Goal: Contribute content: Add original content to the website for others to see

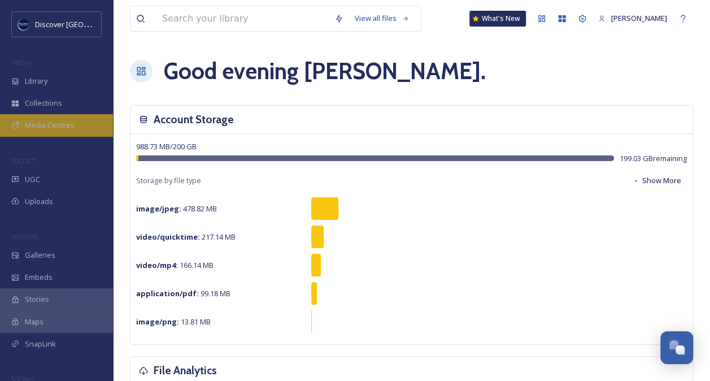
click at [68, 119] on div "Media Centres" at bounding box center [56, 125] width 113 height 22
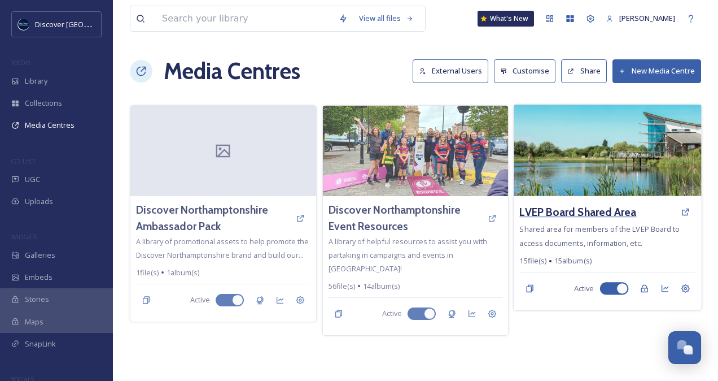
click at [556, 216] on h3 "LVEP Board Shared Area" at bounding box center [578, 212] width 117 height 16
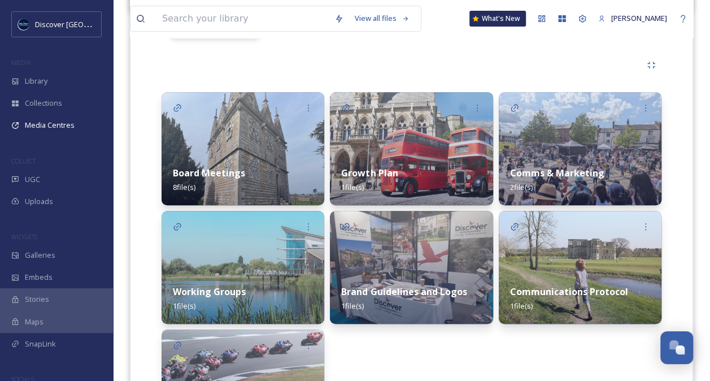
scroll to position [239, 0]
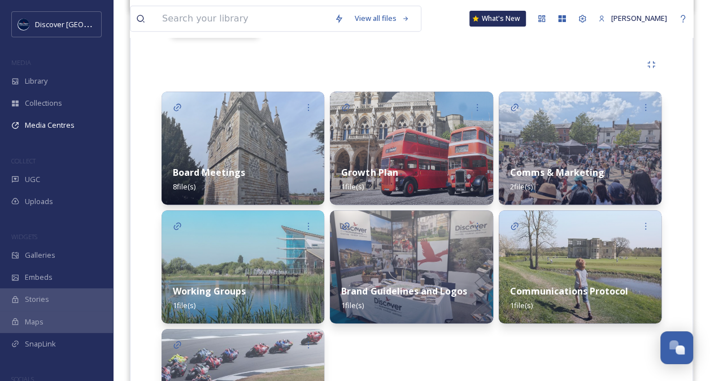
click at [273, 276] on div "Working Groups 1 file(s)" at bounding box center [243, 298] width 163 height 50
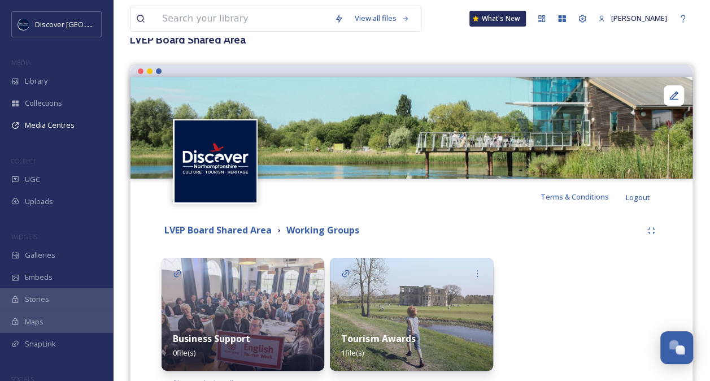
scroll to position [121, 0]
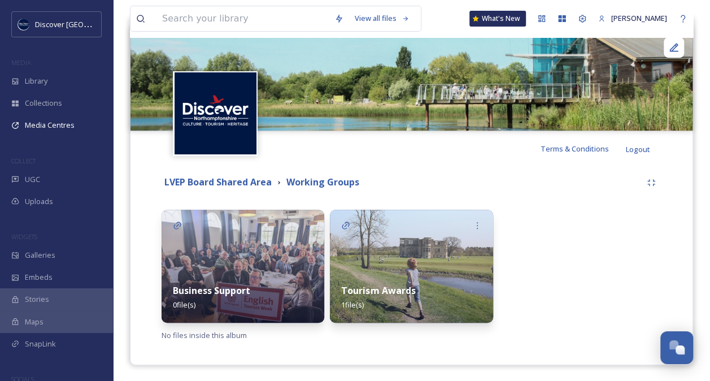
click at [390, 280] on div "Tourism Awards 1 file(s)" at bounding box center [411, 297] width 163 height 50
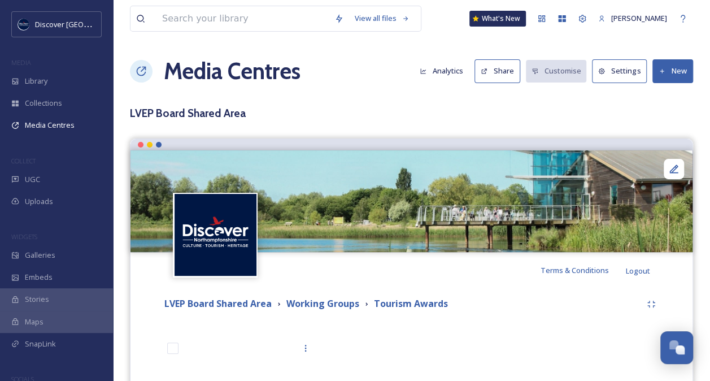
click at [673, 67] on button "New" at bounding box center [672, 70] width 41 height 23
click at [669, 92] on span "Add Files" at bounding box center [665, 97] width 31 height 11
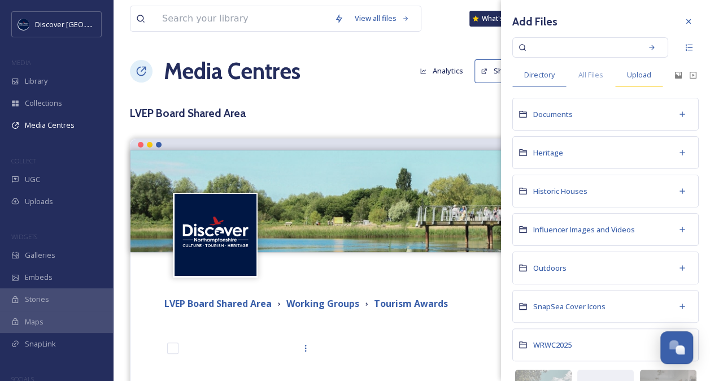
click at [638, 73] on span "Upload" at bounding box center [639, 74] width 24 height 11
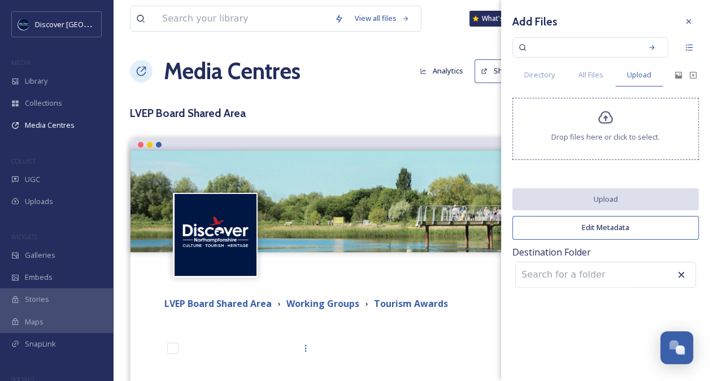
click at [605, 119] on icon at bounding box center [605, 117] width 15 height 13
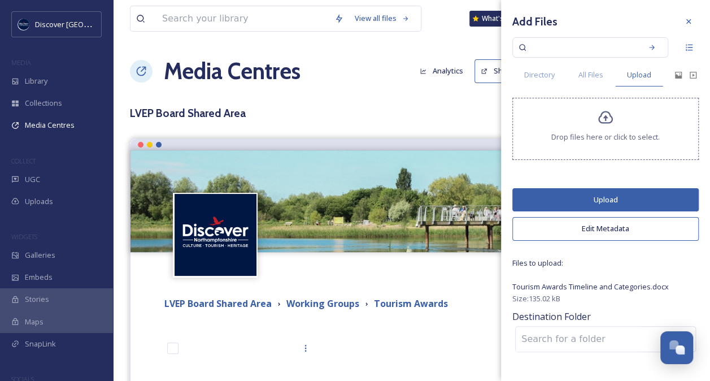
click at [616, 195] on button "Upload" at bounding box center [605, 199] width 186 height 23
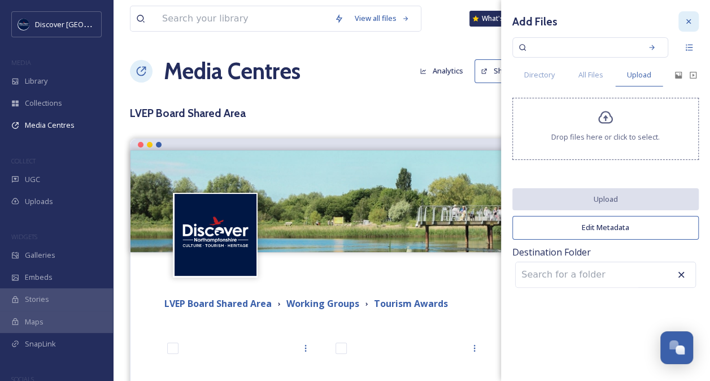
click at [687, 20] on icon at bounding box center [688, 21] width 5 height 5
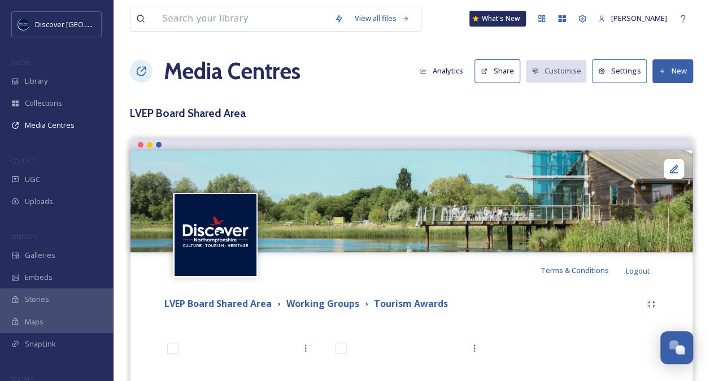
click at [672, 66] on button "New" at bounding box center [672, 70] width 41 height 23
click at [669, 93] on span "Add Files" at bounding box center [665, 97] width 31 height 11
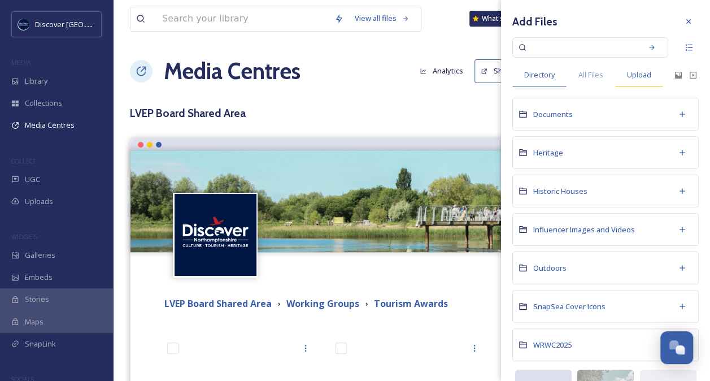
click at [642, 75] on span "Upload" at bounding box center [639, 74] width 24 height 11
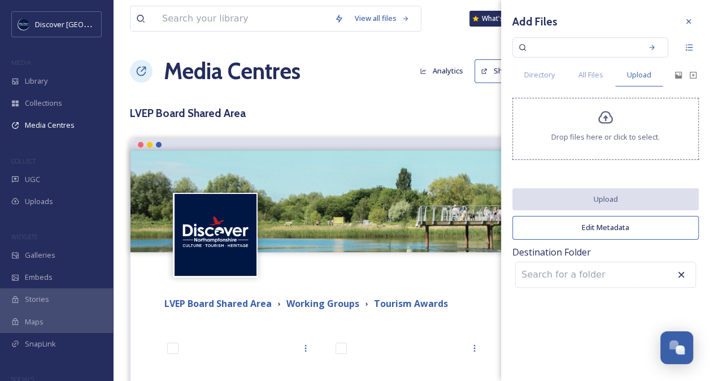
click at [614, 115] on div "Drop files here or click to select." at bounding box center [605, 129] width 186 height 62
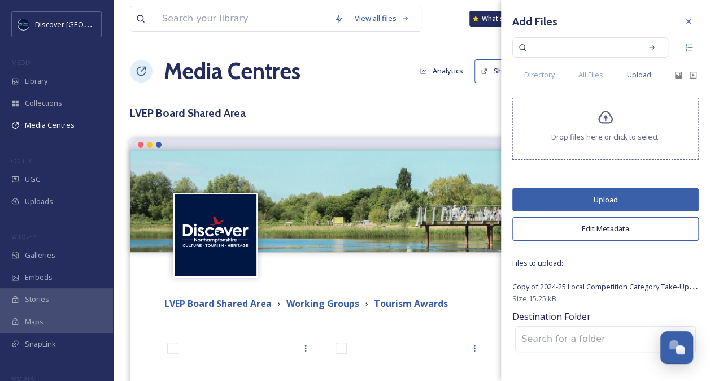
click at [606, 192] on button "Upload" at bounding box center [605, 199] width 186 height 23
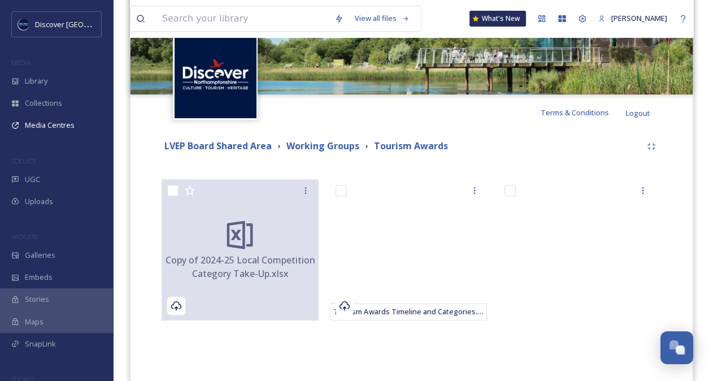
scroll to position [156, 0]
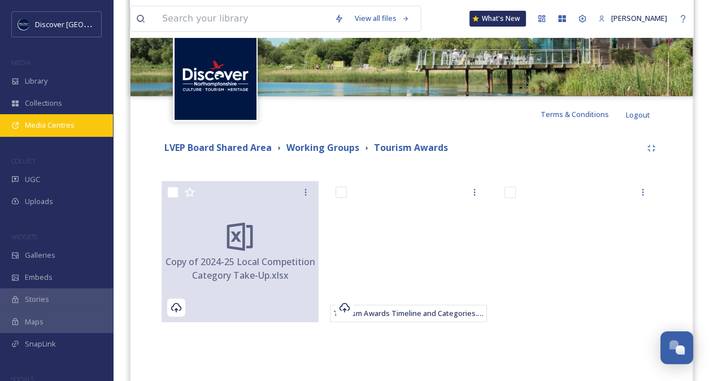
click at [67, 128] on span "Media Centres" at bounding box center [50, 125] width 50 height 11
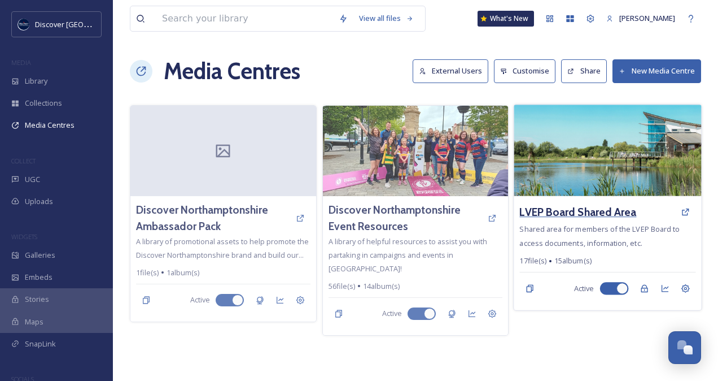
click at [576, 215] on h3 "LVEP Board Shared Area" at bounding box center [578, 212] width 117 height 16
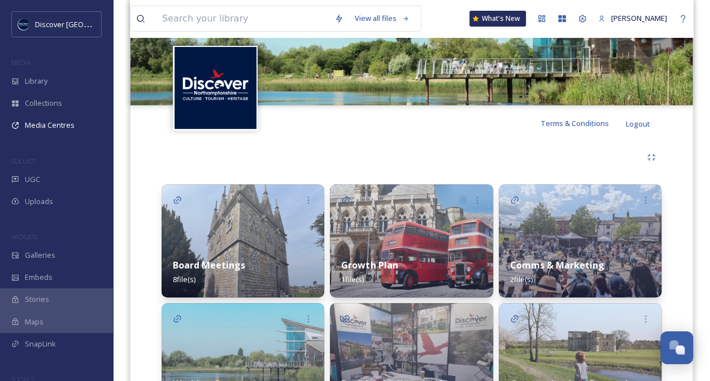
scroll to position [315, 0]
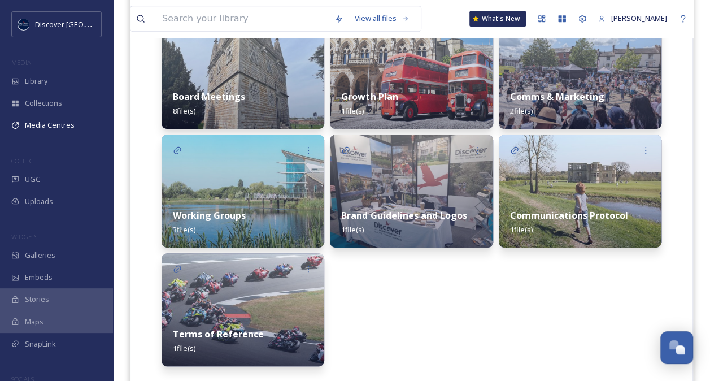
click at [250, 207] on div "Working Groups 3 file(s)" at bounding box center [243, 222] width 163 height 50
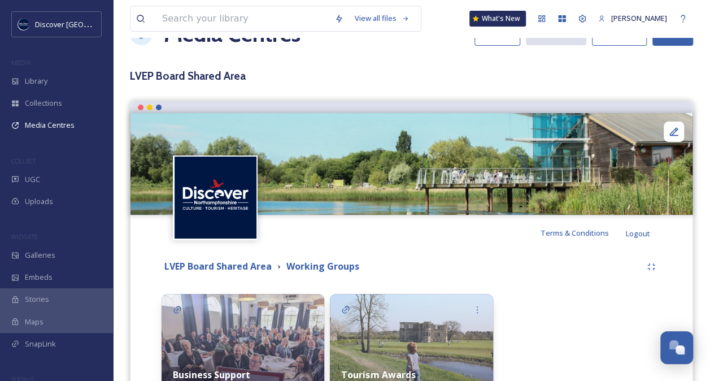
scroll to position [121, 0]
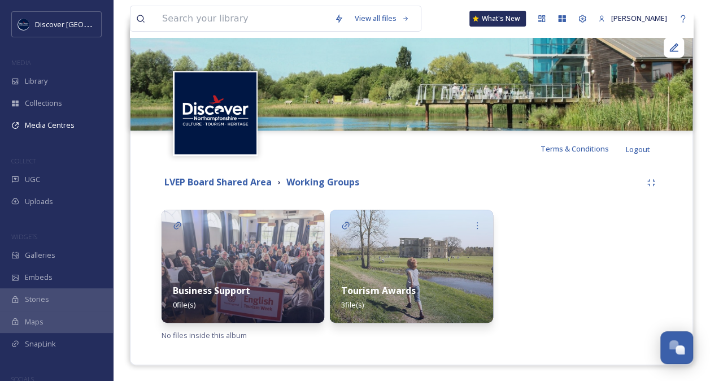
click at [264, 288] on div "Business Support 0 file(s)" at bounding box center [243, 297] width 163 height 50
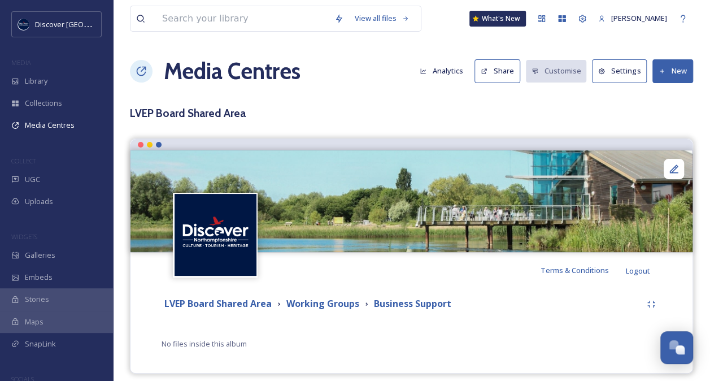
scroll to position [8, 0]
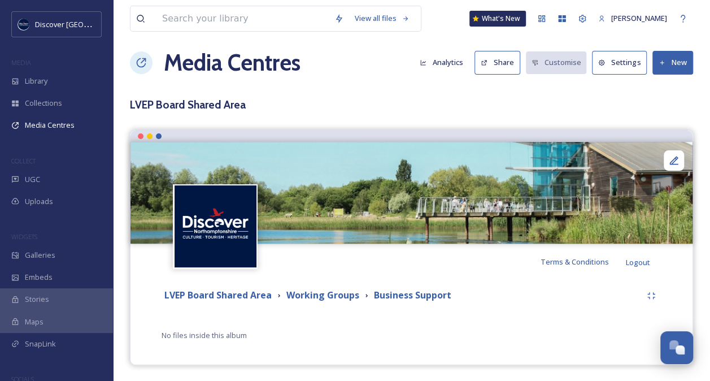
click at [676, 59] on button "New" at bounding box center [672, 62] width 41 height 23
click at [674, 84] on span "Add Files" at bounding box center [665, 89] width 31 height 11
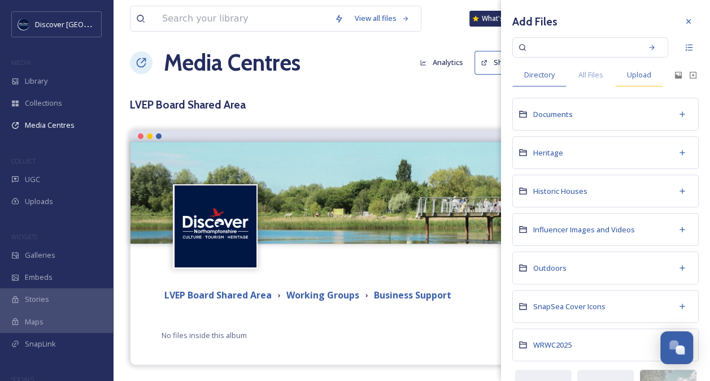
click at [648, 75] on span "Upload" at bounding box center [639, 74] width 24 height 11
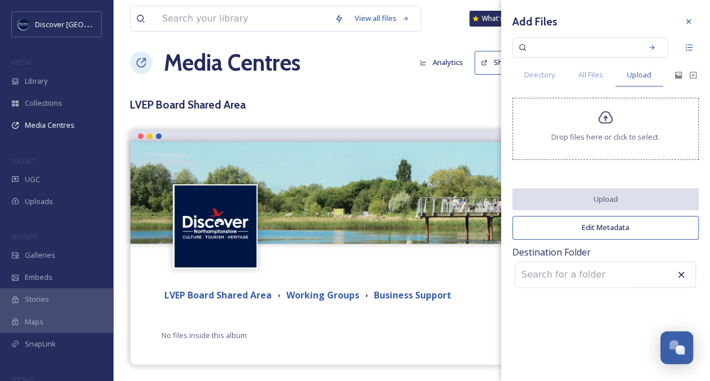
click at [599, 142] on div "Drop files here or click to select." at bounding box center [605, 129] width 186 height 62
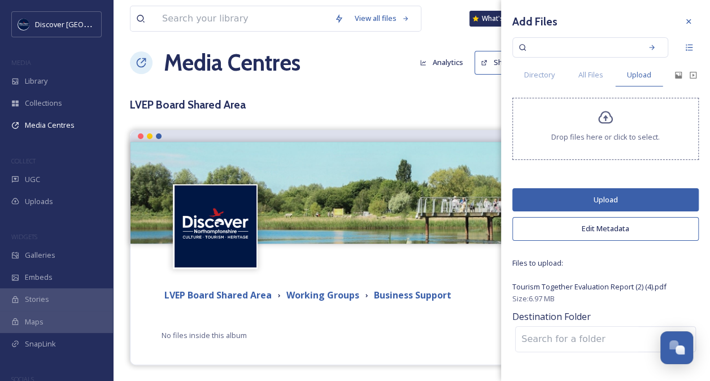
click at [606, 192] on button "Upload" at bounding box center [605, 199] width 186 height 23
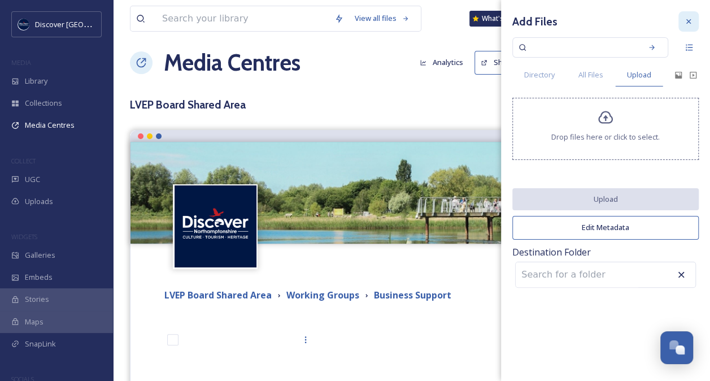
click at [682, 21] on div at bounding box center [688, 21] width 20 height 20
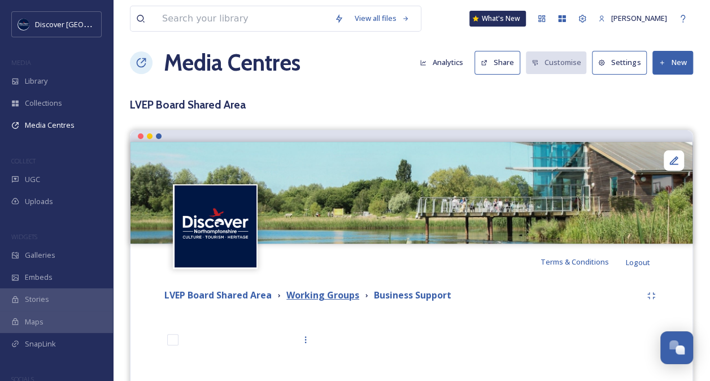
click at [302, 295] on strong "Working Groups" at bounding box center [322, 295] width 73 height 12
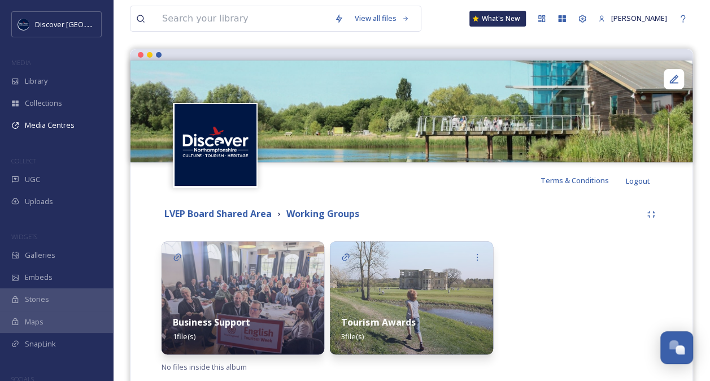
scroll to position [86, 0]
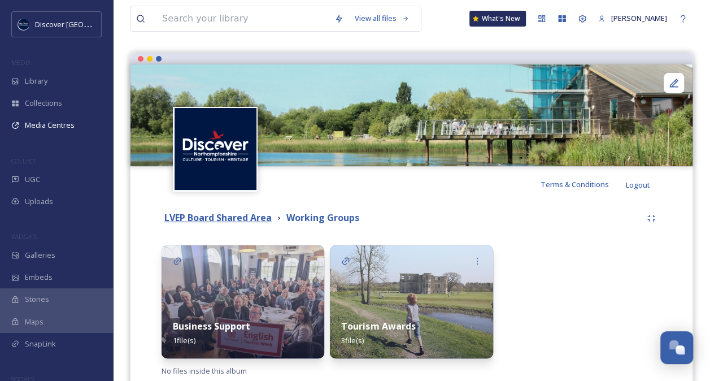
click at [250, 219] on strong "LVEP Board Shared Area" at bounding box center [217, 217] width 107 height 12
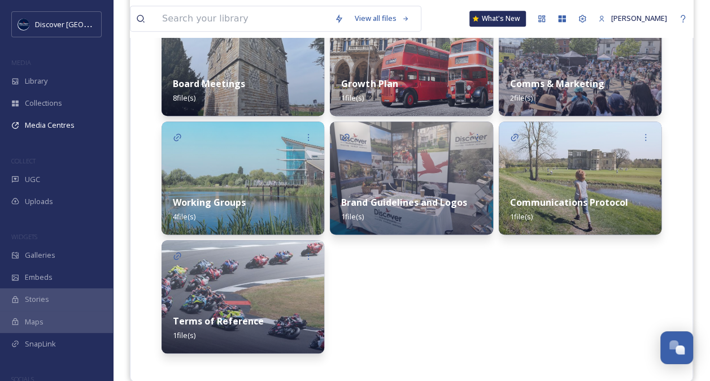
scroll to position [338, 0]
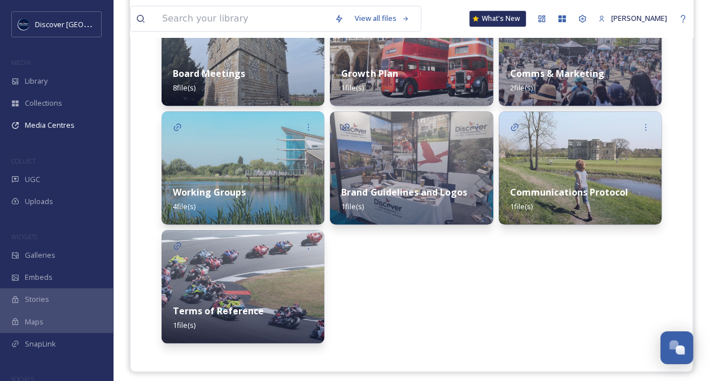
click at [523, 81] on div "Comms & Marketing 2 file(s)" at bounding box center [580, 80] width 163 height 50
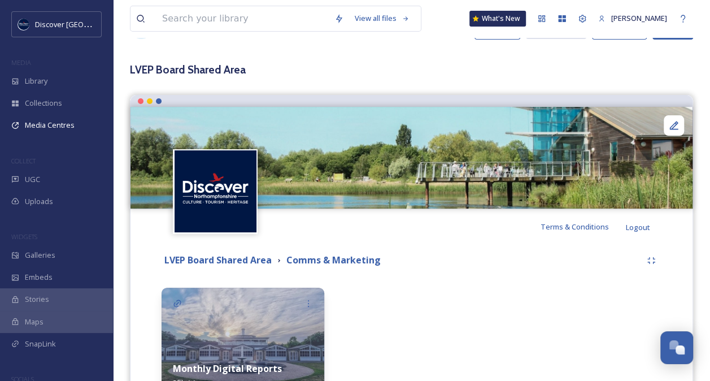
scroll to position [121, 0]
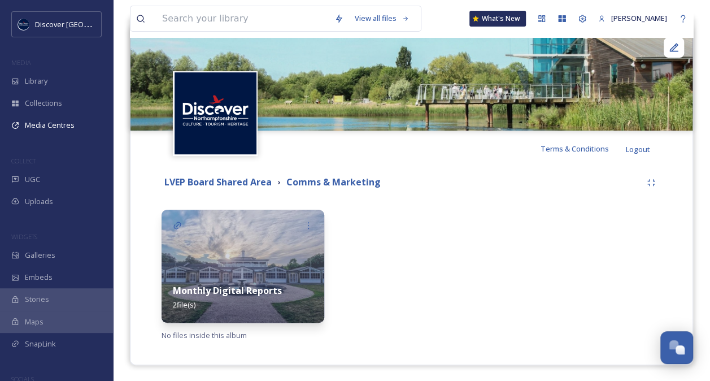
click at [235, 295] on strong "Monthly Digital Reports" at bounding box center [227, 290] width 109 height 12
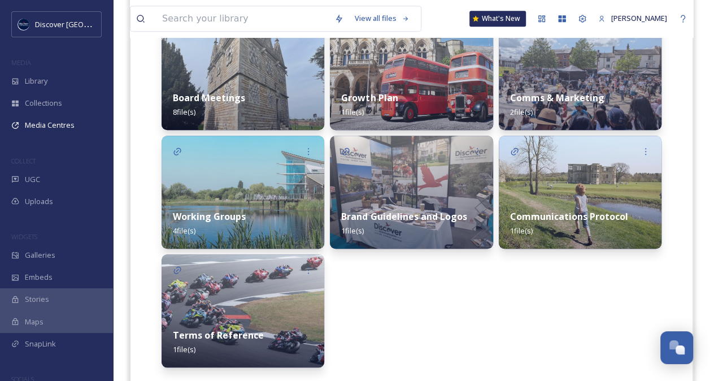
scroll to position [333, 0]
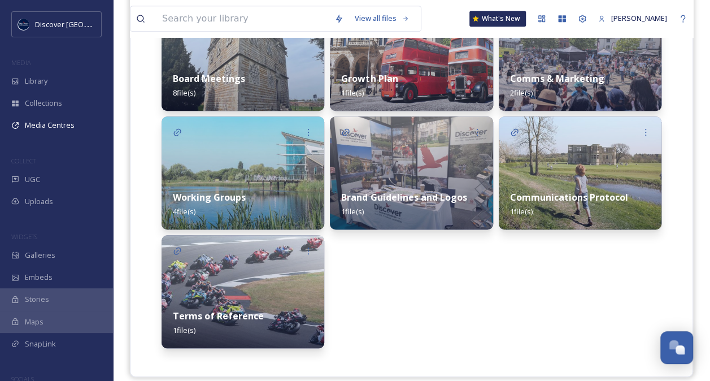
click at [255, 188] on div "Working Groups 4 file(s)" at bounding box center [243, 204] width 163 height 50
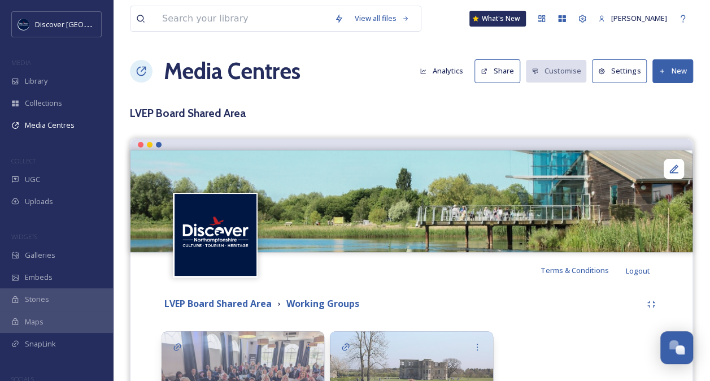
click at [666, 76] on button "New" at bounding box center [672, 70] width 41 height 23
click at [664, 117] on span "Add Album" at bounding box center [668, 119] width 37 height 11
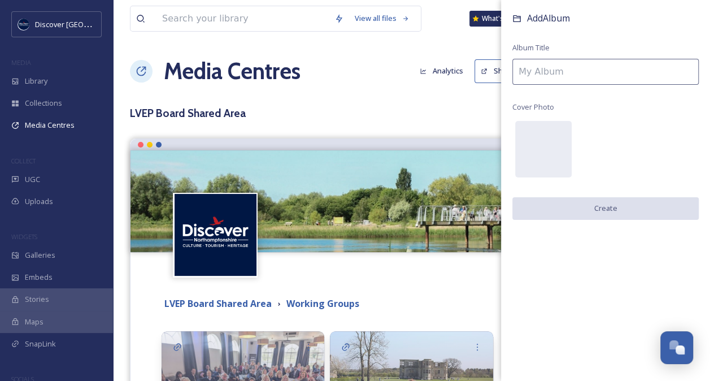
click at [613, 76] on input at bounding box center [605, 72] width 186 height 26
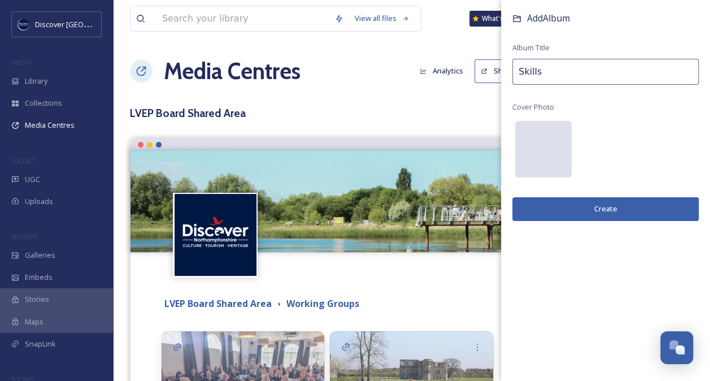
type input "Skills"
click at [554, 147] on div at bounding box center [543, 149] width 56 height 56
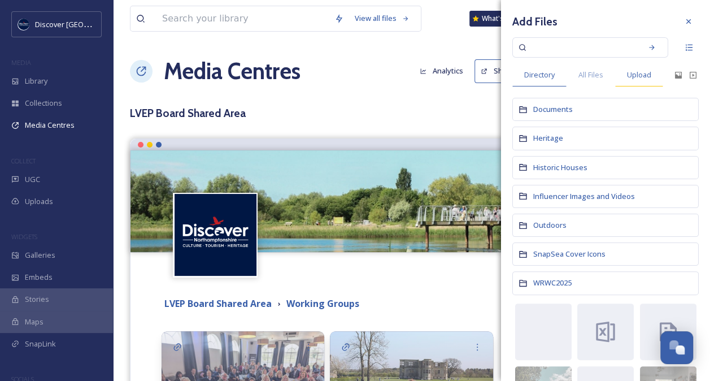
click at [645, 75] on span "Upload" at bounding box center [639, 74] width 24 height 11
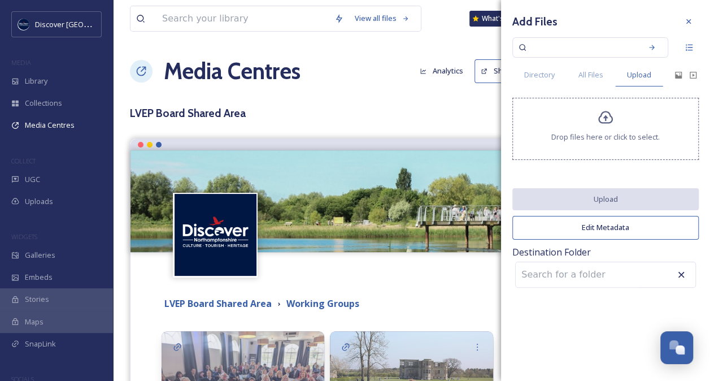
click at [611, 116] on icon at bounding box center [605, 117] width 15 height 13
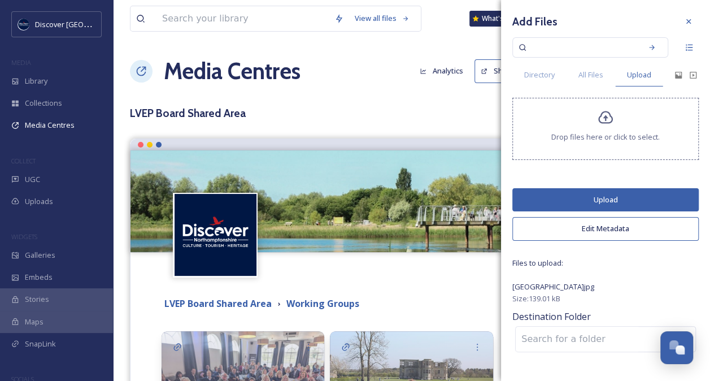
click at [607, 194] on button "Upload" at bounding box center [605, 199] width 186 height 23
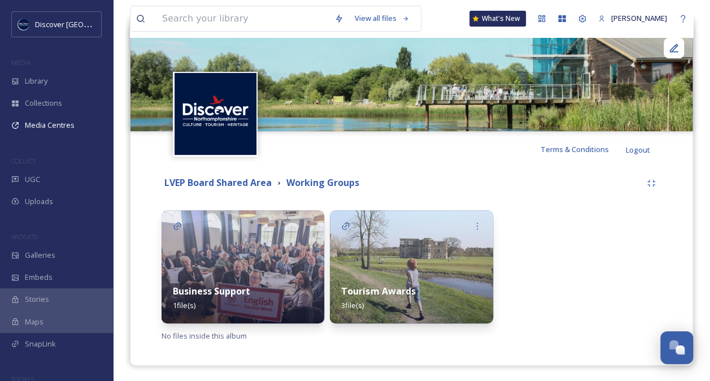
scroll to position [121, 0]
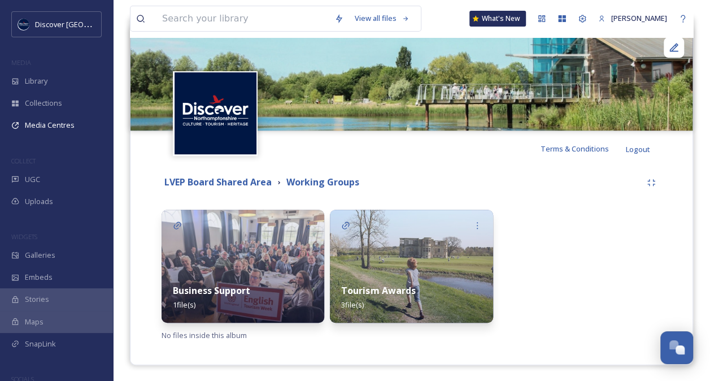
click at [646, 201] on div "LVEP Board Shared Area Working Groups Business Support 1 file(s) Tourism Awards…" at bounding box center [411, 257] width 545 height 181
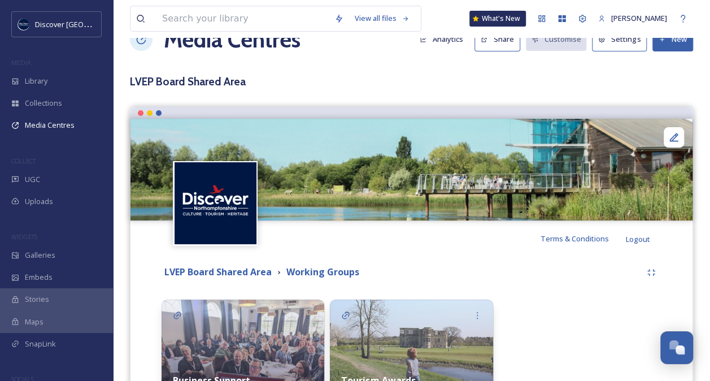
scroll to position [19, 0]
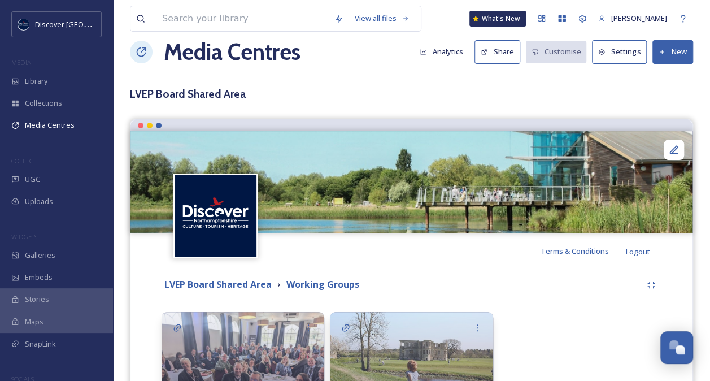
click at [672, 51] on button "New" at bounding box center [672, 51] width 41 height 23
click at [665, 96] on span "Add Album" at bounding box center [668, 100] width 37 height 11
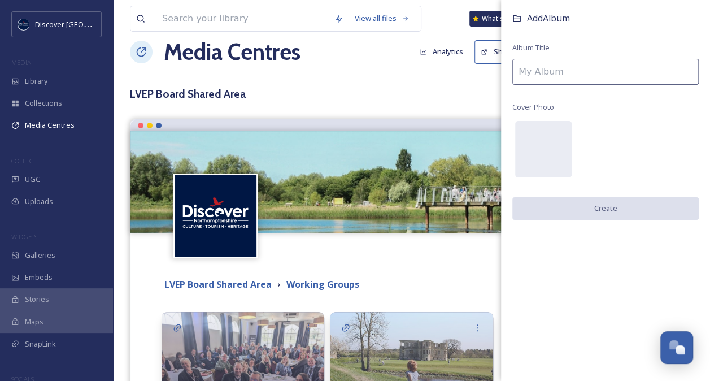
click at [585, 73] on input at bounding box center [605, 72] width 186 height 26
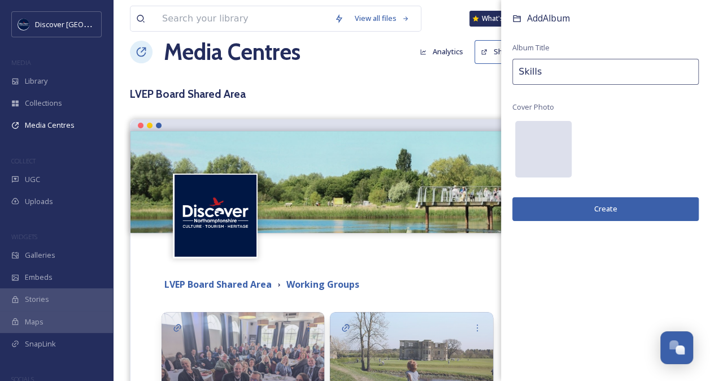
type input "Skills"
click at [540, 141] on div at bounding box center [543, 149] width 56 height 56
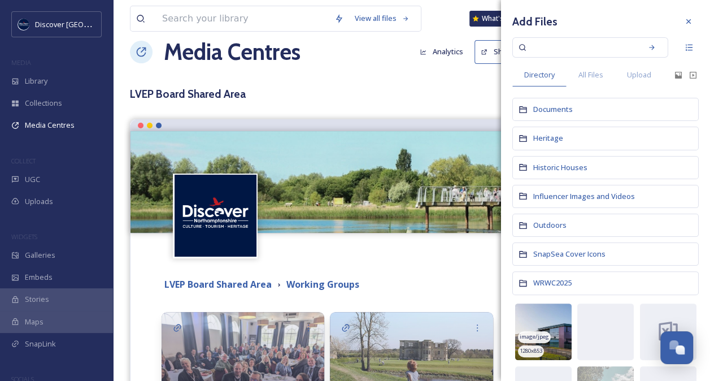
click at [535, 325] on img at bounding box center [543, 331] width 56 height 56
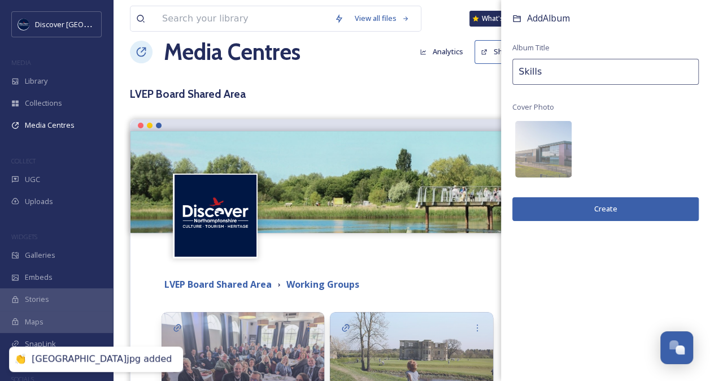
click at [603, 206] on button "Create" at bounding box center [605, 208] width 186 height 23
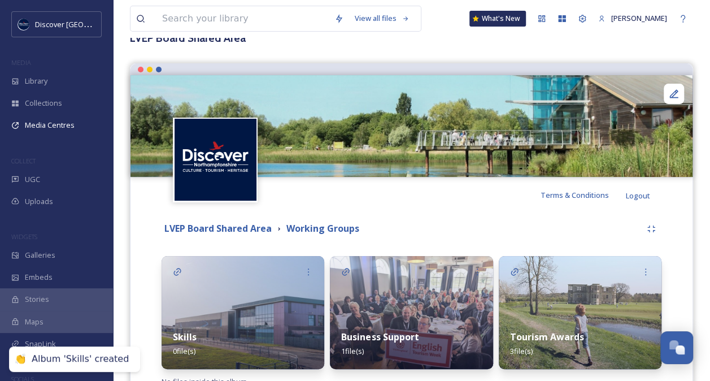
scroll to position [121, 0]
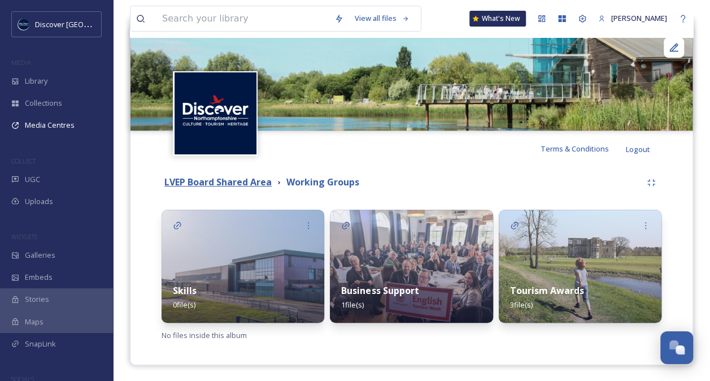
click at [246, 181] on strong "LVEP Board Shared Area" at bounding box center [217, 182] width 107 height 12
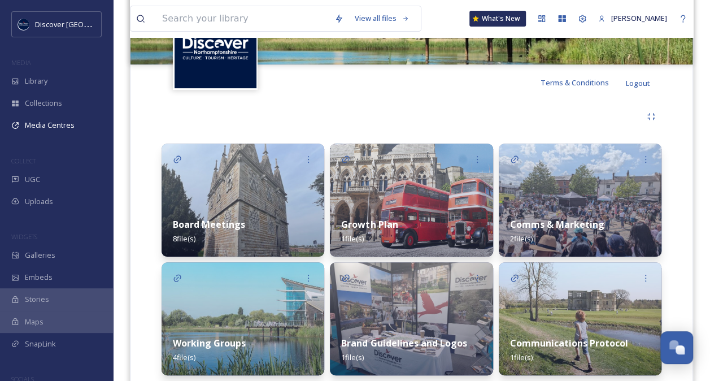
scroll to position [193, 0]
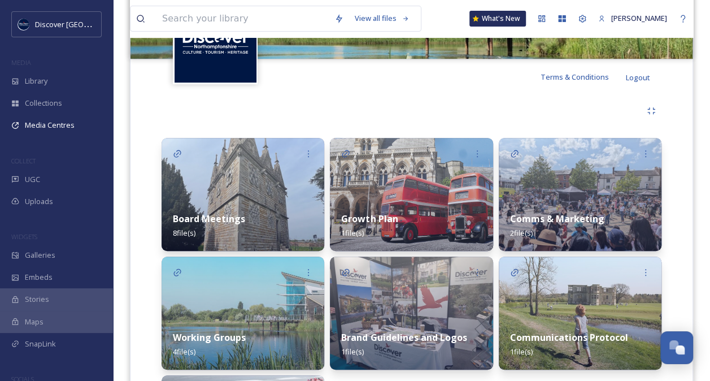
click at [585, 218] on strong "Comms & Marketing" at bounding box center [557, 218] width 94 height 12
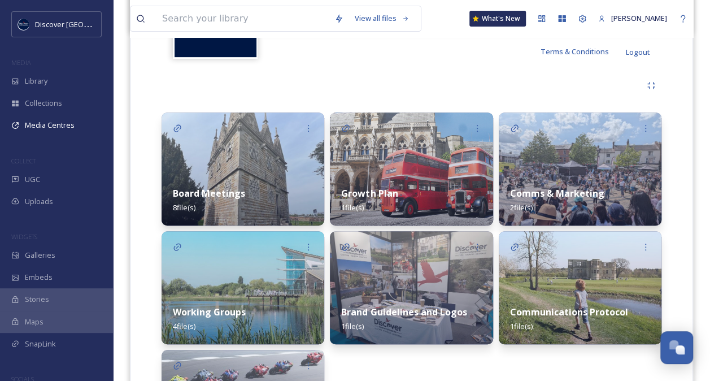
scroll to position [222, 0]
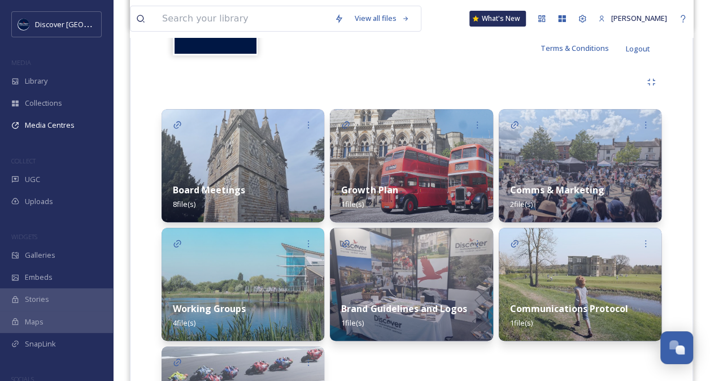
click at [581, 184] on strong "Comms & Marketing" at bounding box center [557, 190] width 94 height 12
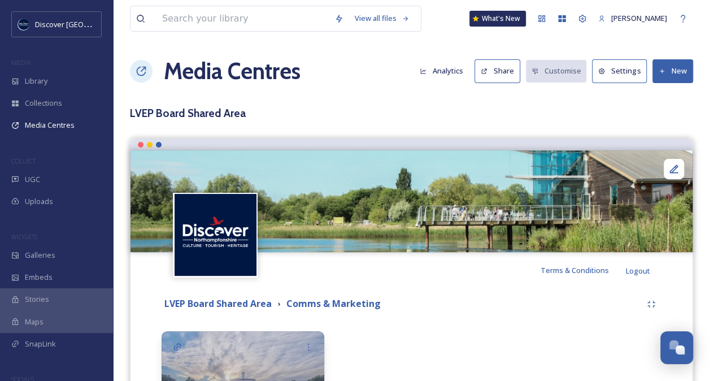
scroll to position [36, 0]
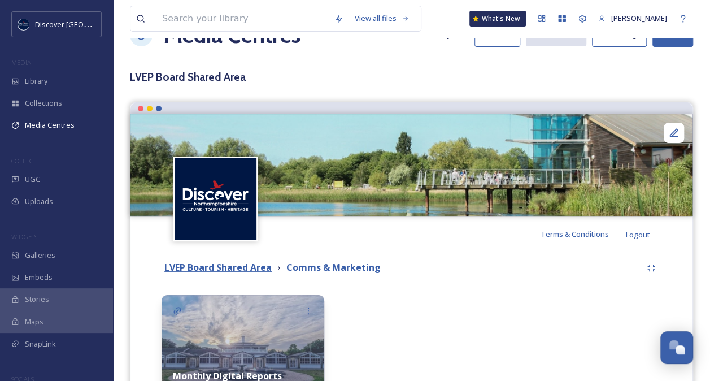
click at [239, 268] on strong "LVEP Board Shared Area" at bounding box center [217, 267] width 107 height 12
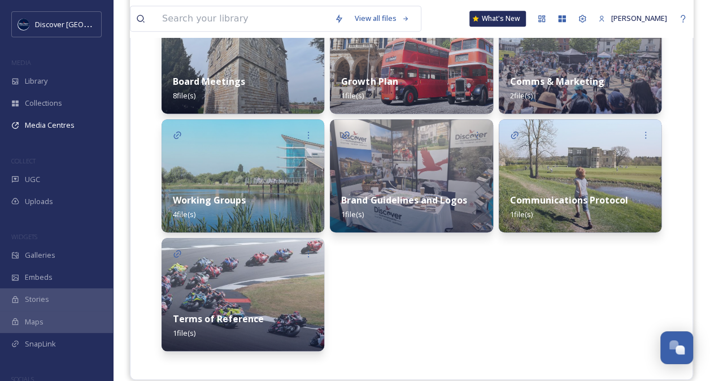
scroll to position [334, 0]
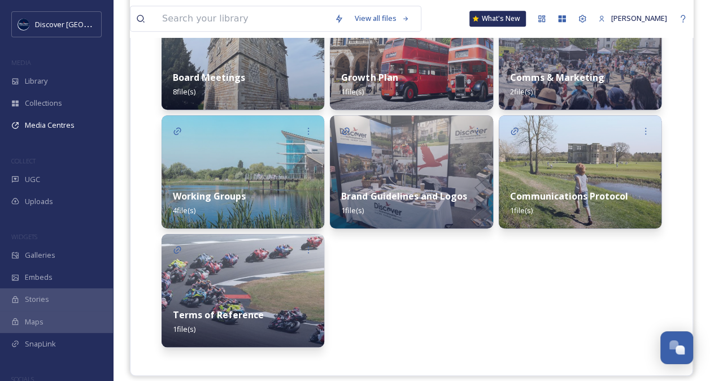
click at [246, 193] on div "Working Groups 4 file(s)" at bounding box center [243, 203] width 163 height 50
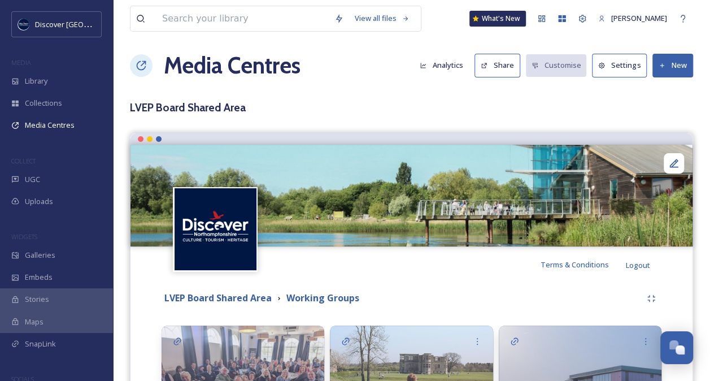
scroll to position [1, 0]
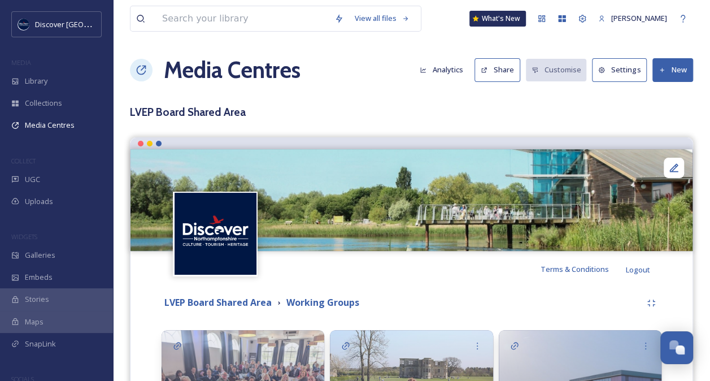
click at [666, 75] on button "New" at bounding box center [672, 69] width 41 height 23
click at [661, 114] on span "Add Album" at bounding box center [668, 118] width 37 height 11
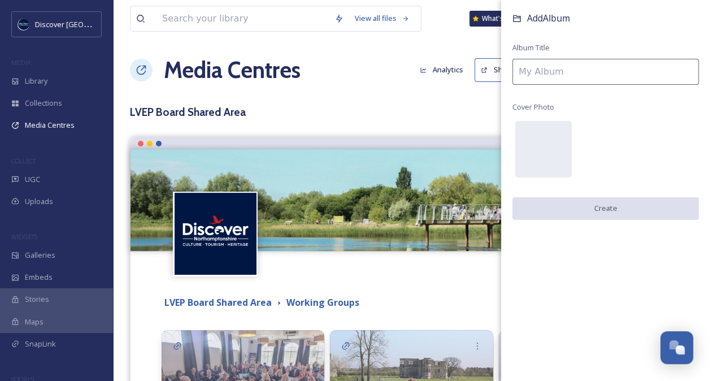
click at [576, 72] on input at bounding box center [605, 72] width 186 height 26
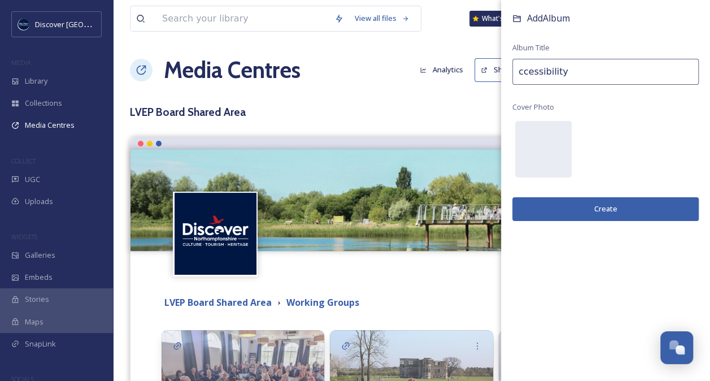
click at [519, 75] on input "ccessibility" at bounding box center [605, 72] width 186 height 26
type input "Accessibility"
click at [607, 103] on div "Add Album Album Title Accessibility Cover Photo Create" at bounding box center [605, 127] width 209 height 255
click at [526, 149] on div at bounding box center [543, 149] width 56 height 56
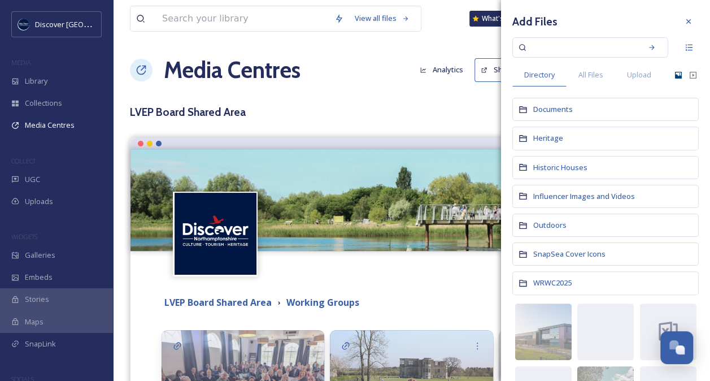
click at [675, 77] on icon at bounding box center [678, 75] width 7 height 7
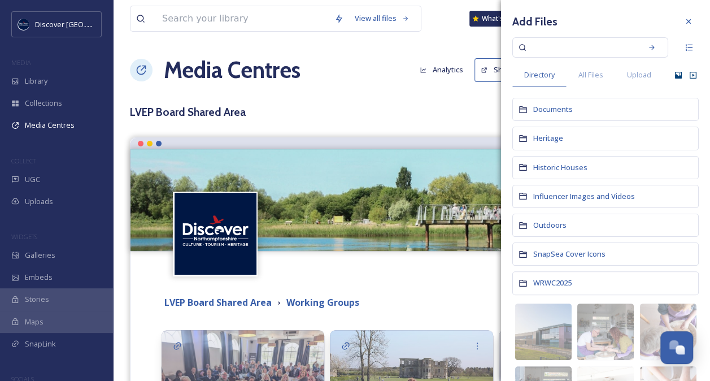
click at [689, 75] on icon at bounding box center [693, 75] width 9 height 9
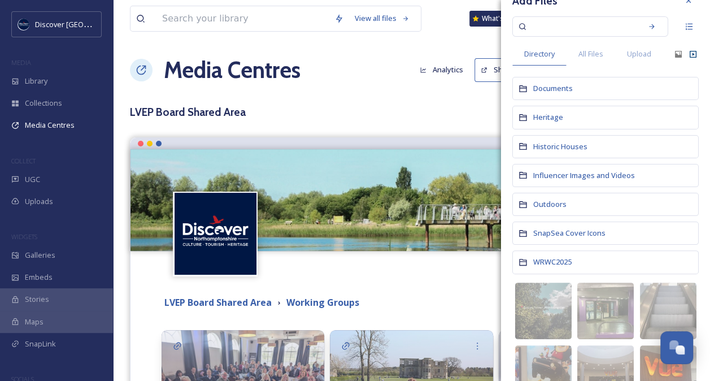
scroll to position [0, 0]
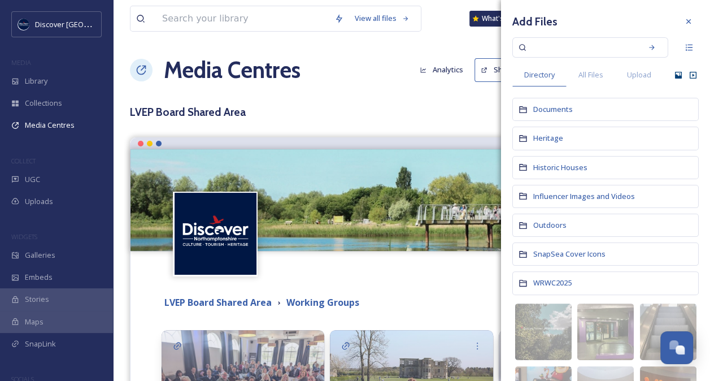
click at [674, 72] on icon at bounding box center [678, 75] width 9 height 9
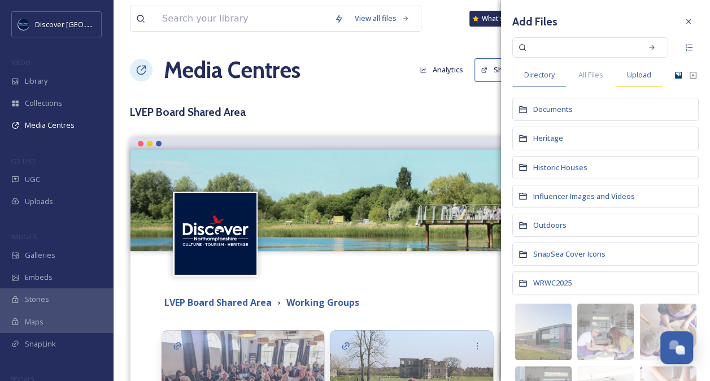
click at [643, 73] on span "Upload" at bounding box center [639, 74] width 24 height 11
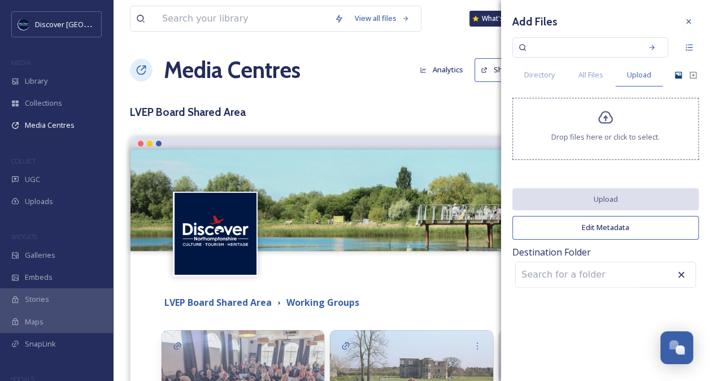
click at [603, 117] on icon at bounding box center [605, 117] width 15 height 13
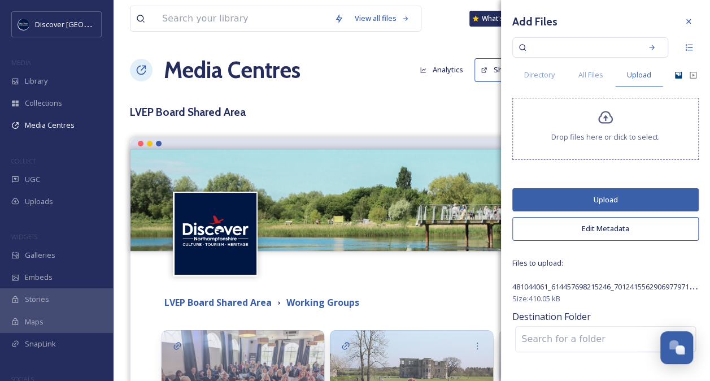
click at [605, 193] on button "Upload" at bounding box center [605, 199] width 186 height 23
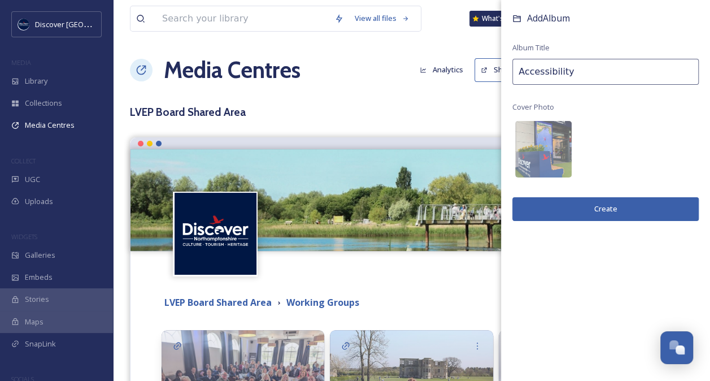
click at [604, 209] on button "Create" at bounding box center [605, 208] width 186 height 23
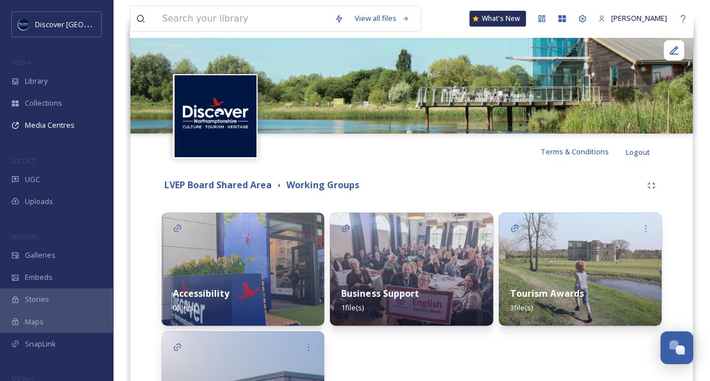
scroll to position [119, 0]
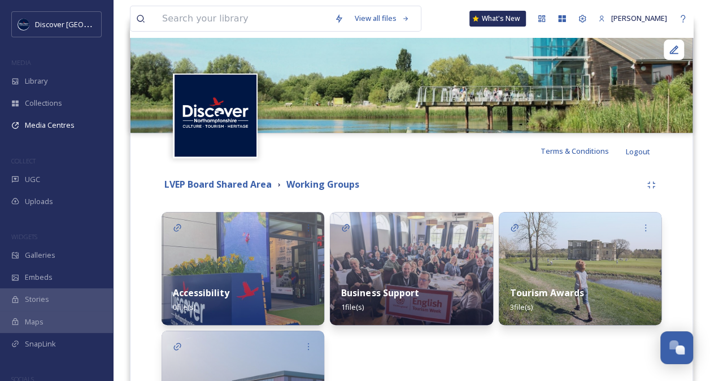
click at [610, 324] on div "Tourism Awards 3 file(s)" at bounding box center [580, 328] width 163 height 232
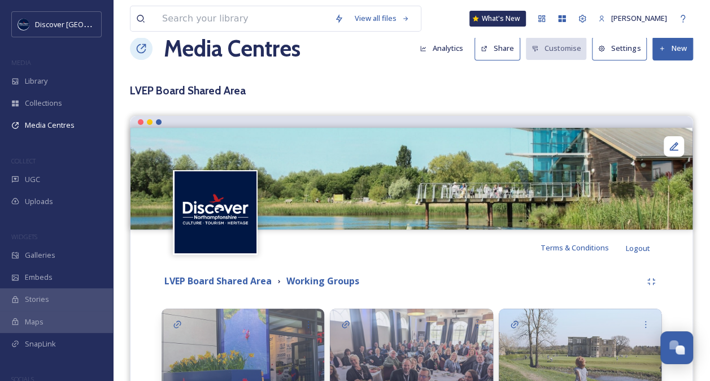
scroll to position [0, 0]
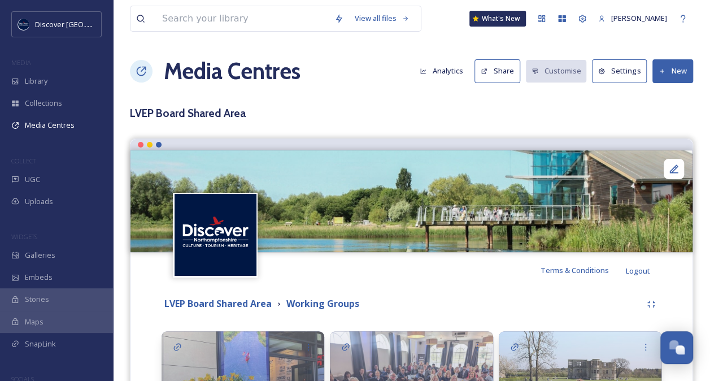
click at [669, 61] on button "New" at bounding box center [672, 70] width 41 height 23
click at [663, 121] on span "Add Album" at bounding box center [668, 119] width 37 height 11
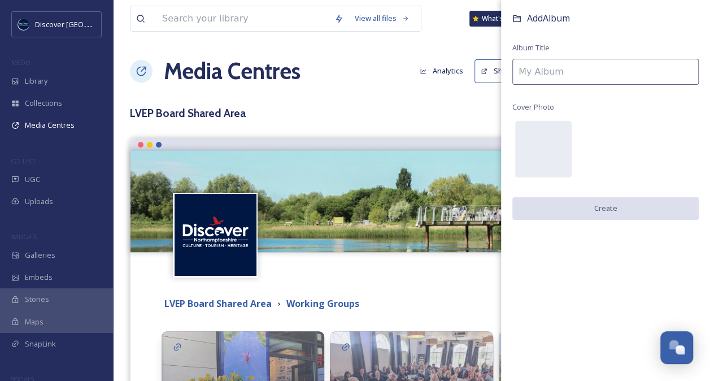
click at [590, 71] on input at bounding box center [605, 72] width 186 height 26
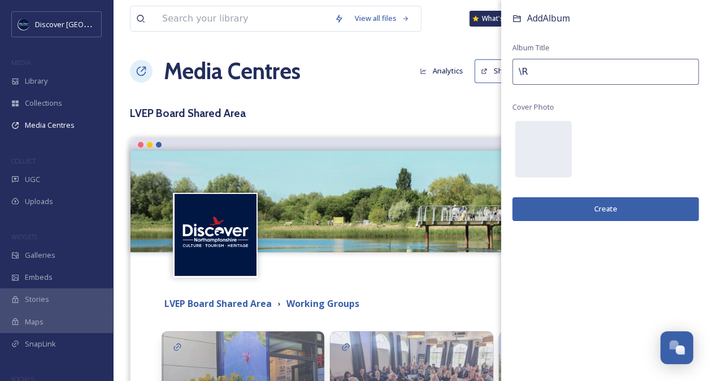
type input "\"
type input "Research"
click at [544, 129] on div at bounding box center [543, 149] width 56 height 56
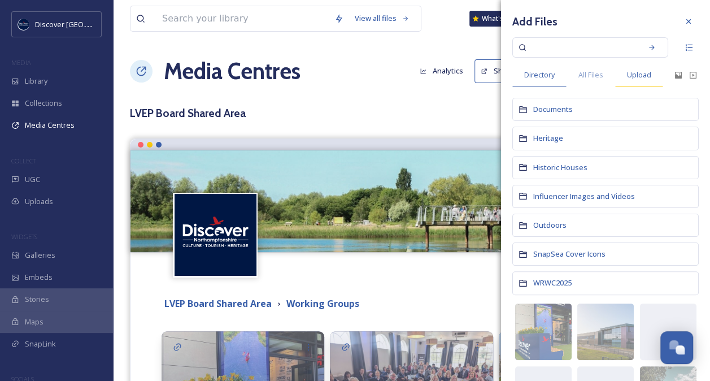
click at [641, 78] on span "Upload" at bounding box center [639, 74] width 24 height 11
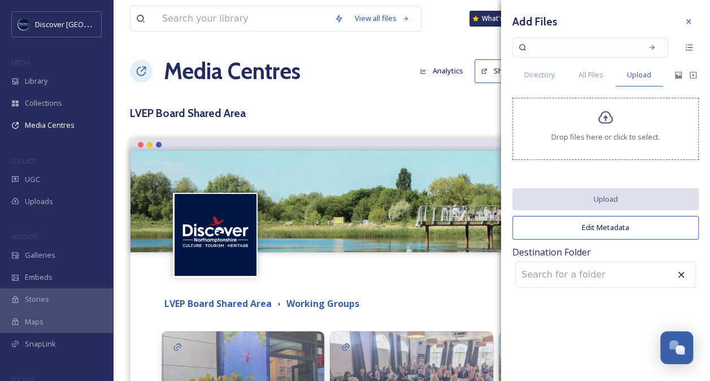
click at [609, 123] on icon at bounding box center [605, 117] width 15 height 13
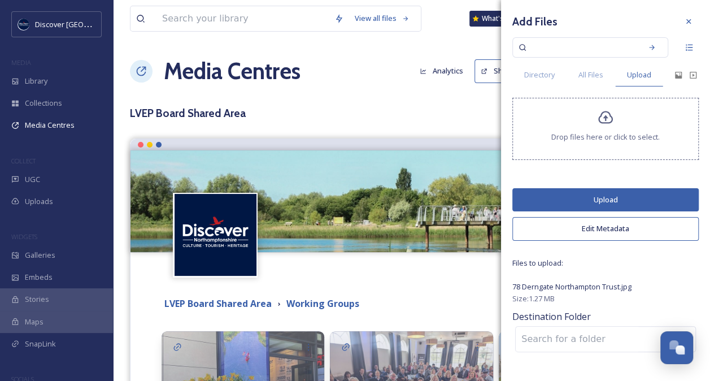
click at [597, 195] on button "Upload" at bounding box center [605, 199] width 186 height 23
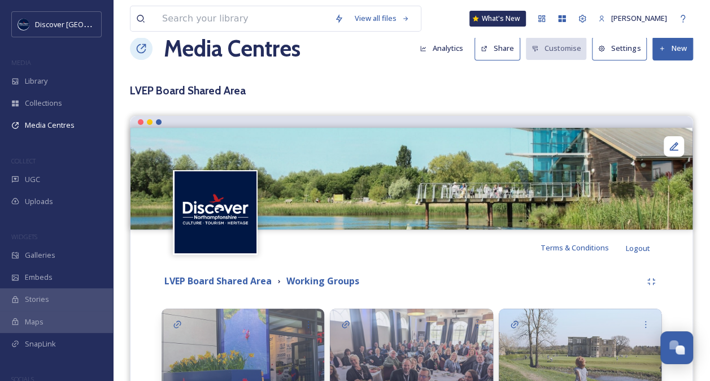
scroll to position [2, 0]
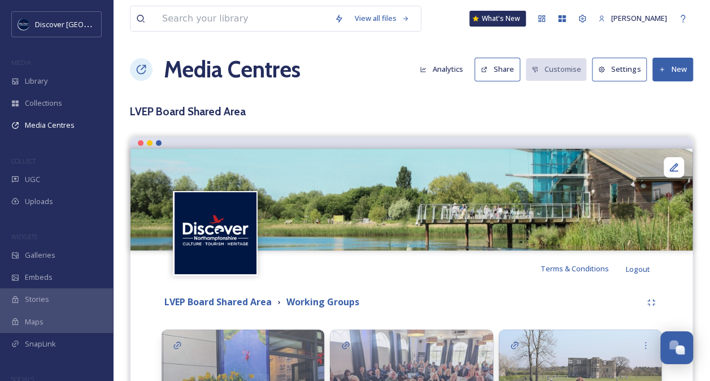
click at [674, 71] on button "New" at bounding box center [672, 69] width 41 height 23
click at [658, 120] on span "Add Album" at bounding box center [668, 117] width 37 height 11
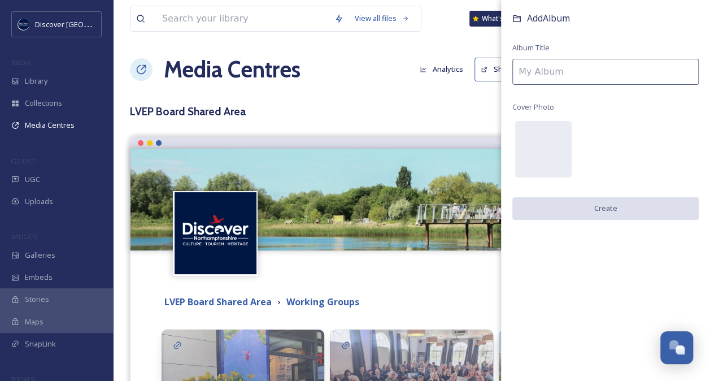
click at [569, 78] on input at bounding box center [605, 72] width 186 height 26
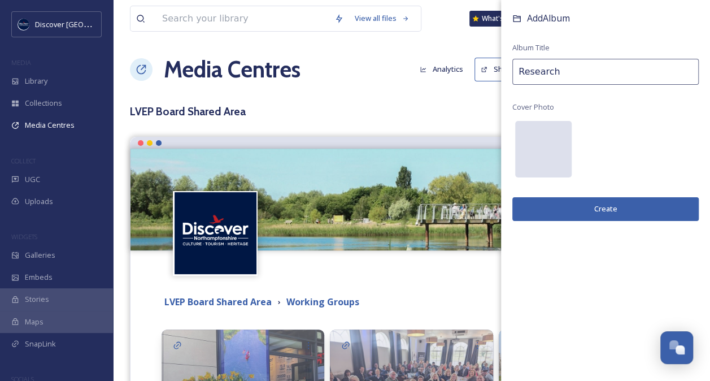
type input "Research"
click at [538, 134] on div at bounding box center [543, 149] width 56 height 56
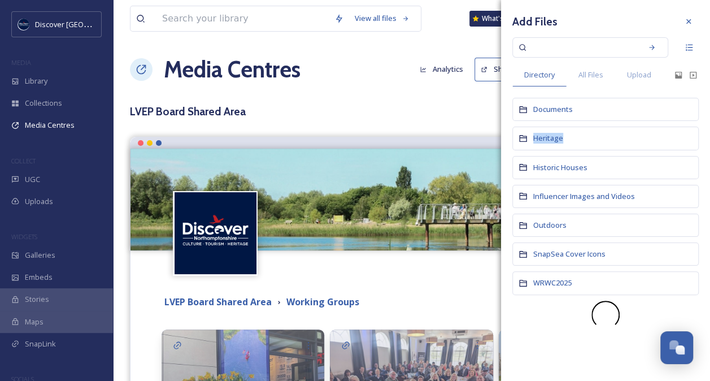
click at [595, 125] on div "Add Files Directory All Files Upload Documents Heritage Historic Houses Influen…" at bounding box center [605, 170] width 209 height 340
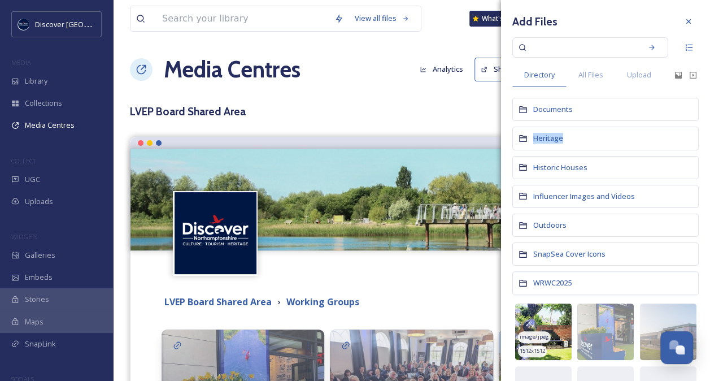
click at [544, 325] on img at bounding box center [543, 331] width 56 height 56
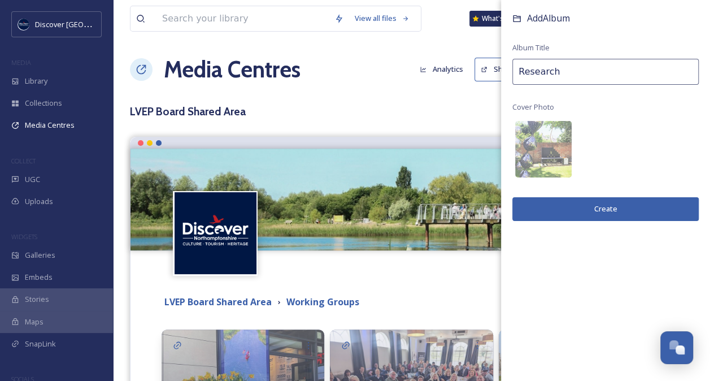
click at [603, 208] on button "Create" at bounding box center [605, 208] width 186 height 23
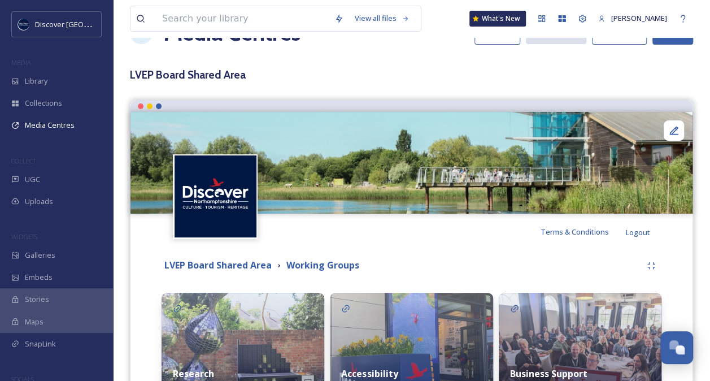
scroll to position [14, 0]
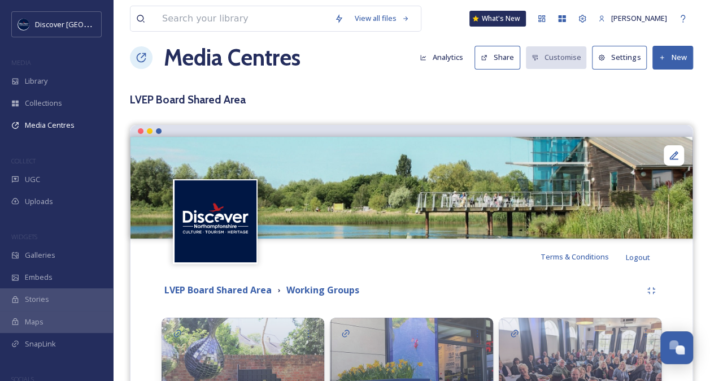
click at [676, 62] on button "New" at bounding box center [672, 57] width 41 height 23
click at [663, 84] on span "Add Files" at bounding box center [665, 84] width 31 height 11
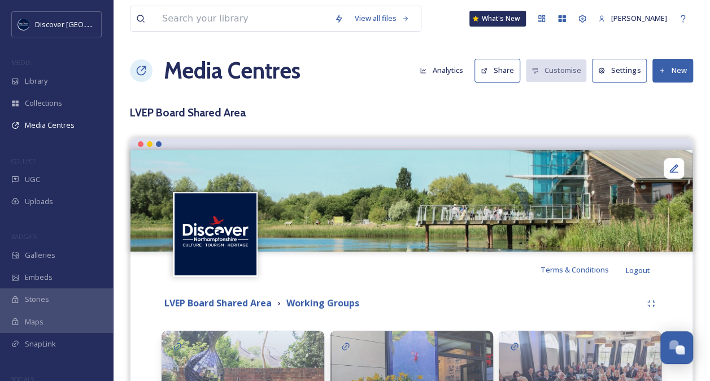
click at [668, 72] on button "New" at bounding box center [672, 70] width 41 height 23
click at [668, 115] on span "Add Album" at bounding box center [668, 119] width 37 height 11
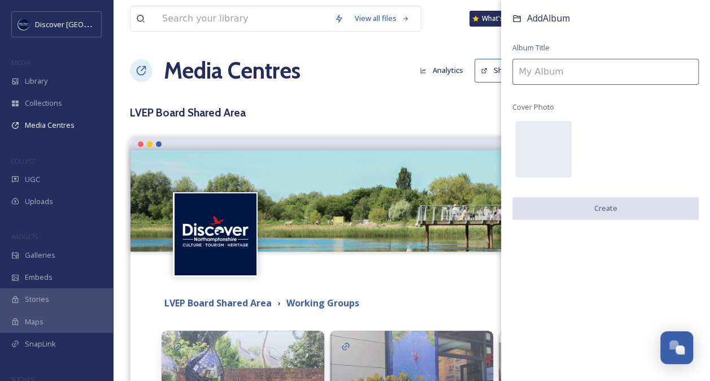
click at [615, 74] on input at bounding box center [605, 72] width 186 height 26
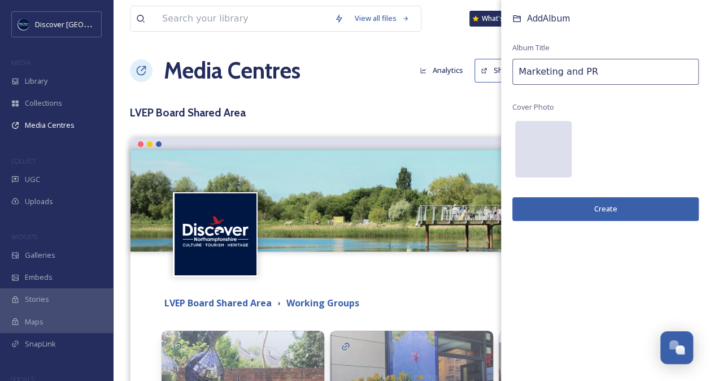
type input "Marketing and PR"
click at [544, 150] on div at bounding box center [543, 149] width 56 height 56
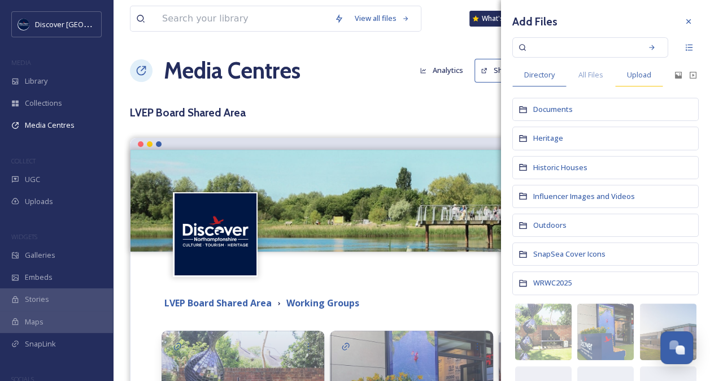
click at [642, 78] on span "Upload" at bounding box center [639, 74] width 24 height 11
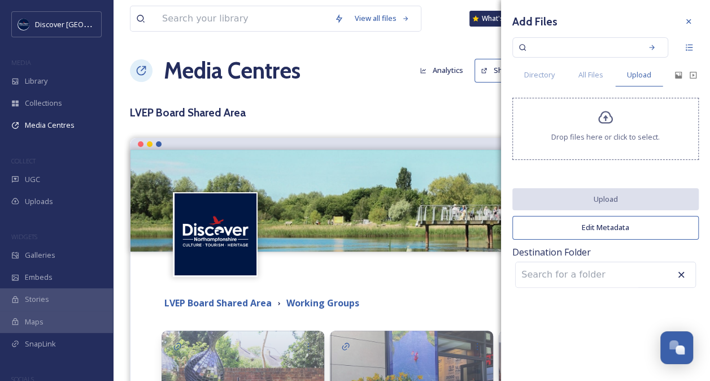
click at [595, 135] on span "Drop files here or click to select." at bounding box center [605, 137] width 108 height 11
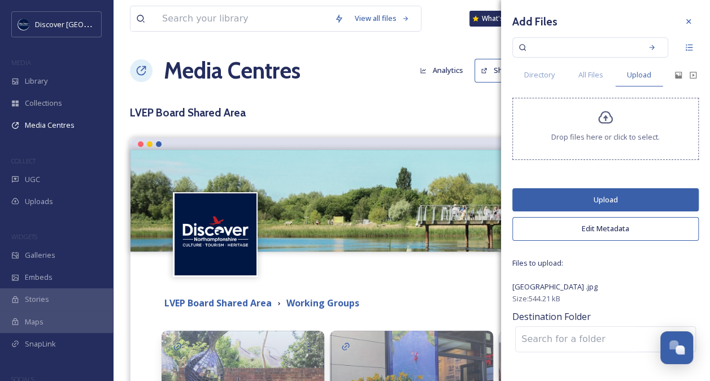
click at [604, 197] on button "Upload" at bounding box center [605, 199] width 186 height 23
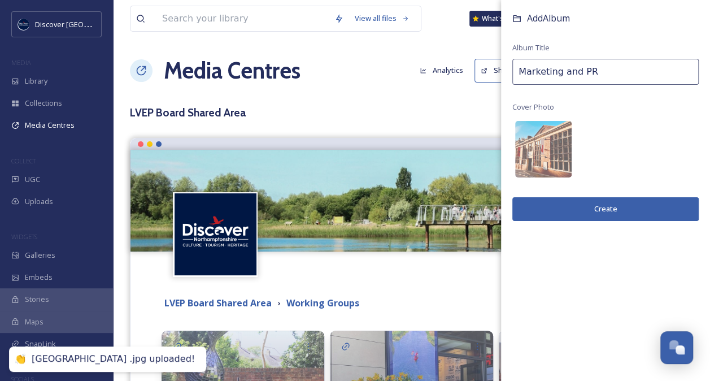
click at [602, 204] on button "Create" at bounding box center [605, 208] width 186 height 23
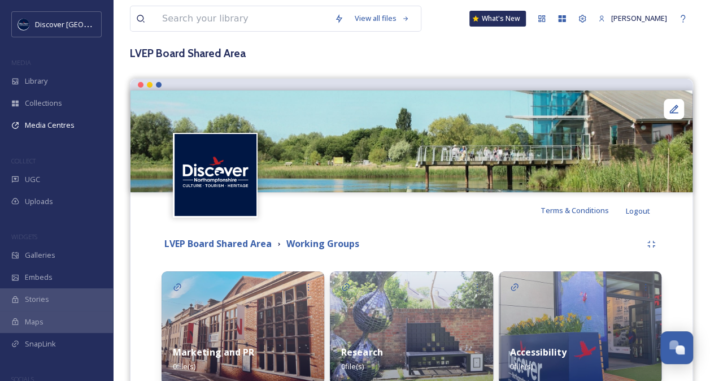
scroll to position [0, 0]
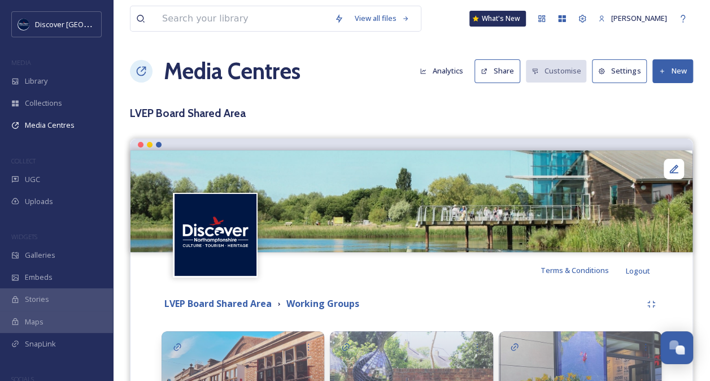
click at [672, 77] on button "New" at bounding box center [672, 70] width 41 height 23
click at [659, 123] on span "Add Album" at bounding box center [668, 119] width 37 height 11
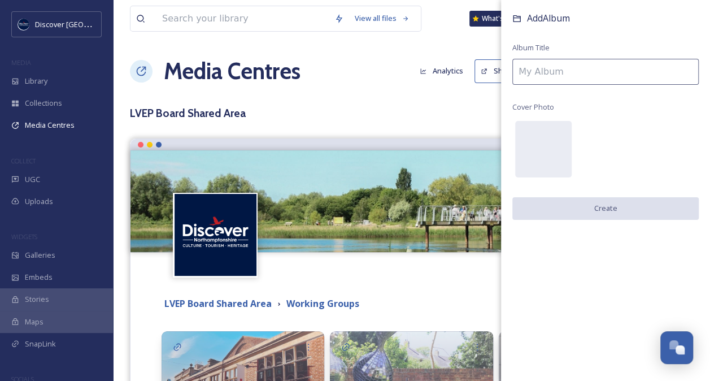
click at [542, 75] on input at bounding box center [605, 72] width 186 height 26
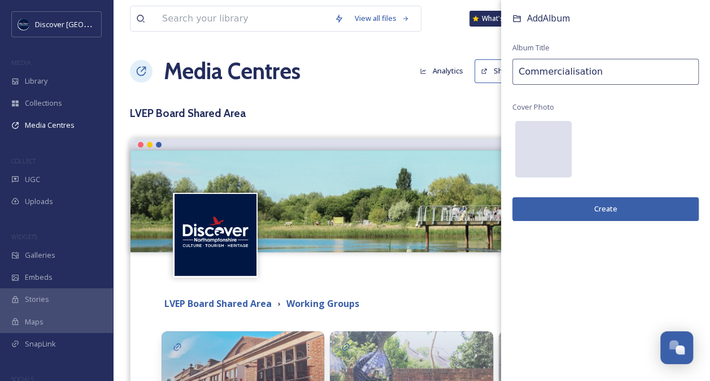
type input "Commercialisation"
click at [541, 149] on div at bounding box center [543, 149] width 56 height 56
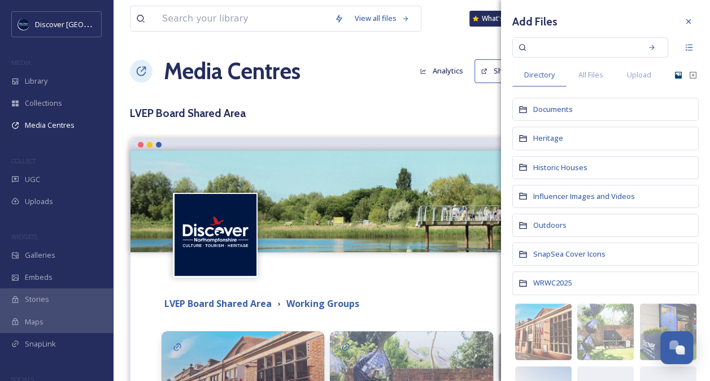
click at [674, 73] on icon at bounding box center [678, 75] width 9 height 9
click at [639, 75] on span "Upload" at bounding box center [639, 74] width 24 height 11
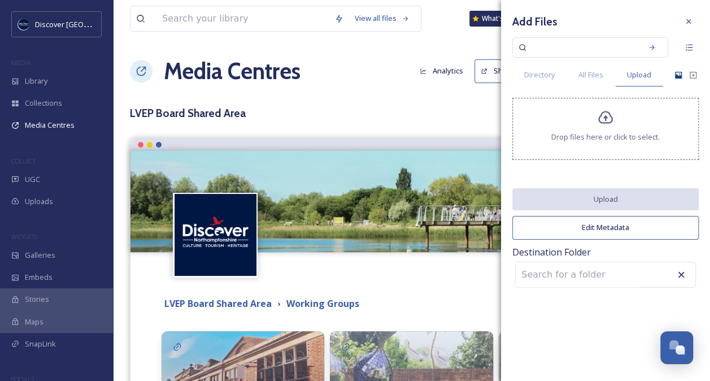
click at [602, 116] on icon at bounding box center [606, 118] width 16 height 16
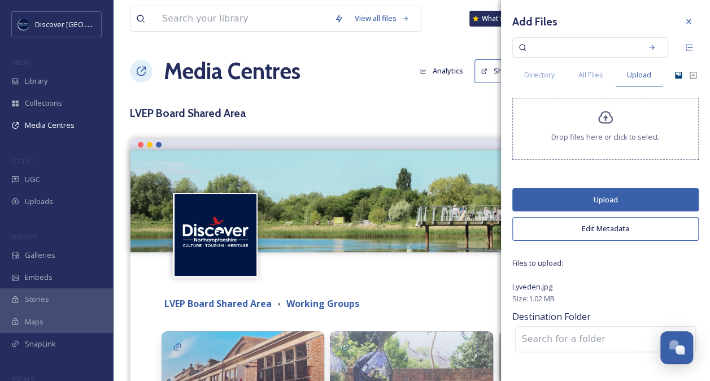
click at [602, 195] on button "Upload" at bounding box center [605, 199] width 186 height 23
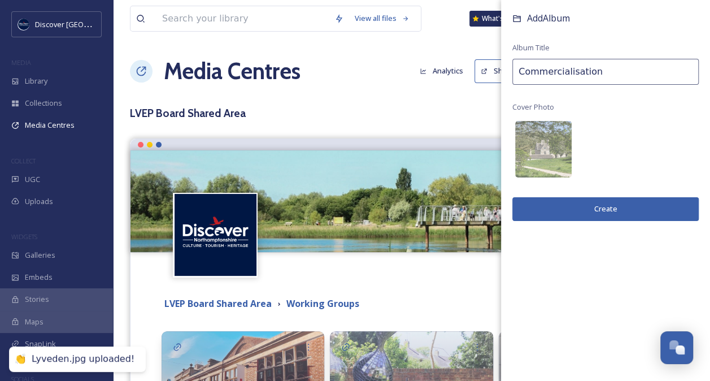
click at [617, 210] on button "Create" at bounding box center [605, 208] width 186 height 23
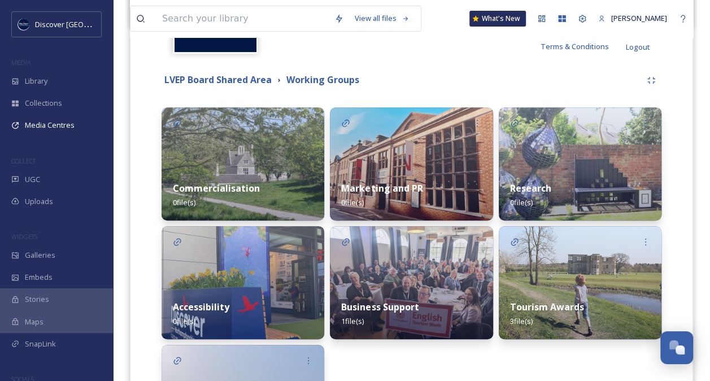
scroll to position [143, 0]
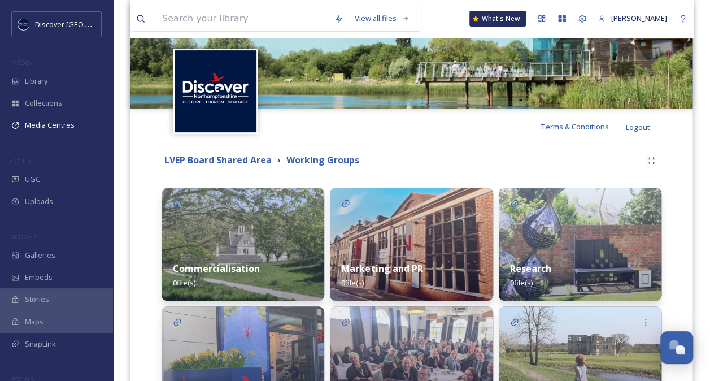
click at [410, 255] on div "Marketing and PR 0 file(s)" at bounding box center [411, 275] width 163 height 50
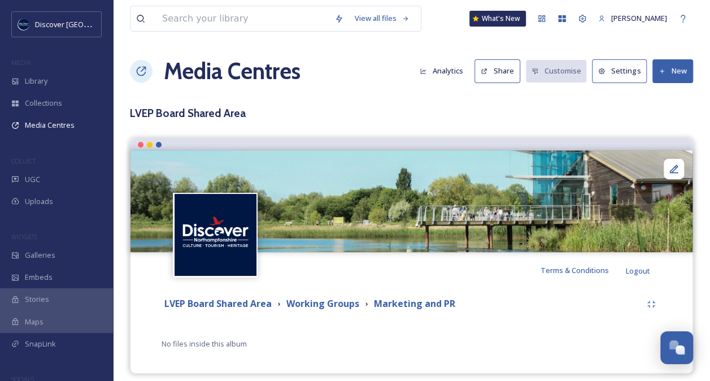
scroll to position [8, 0]
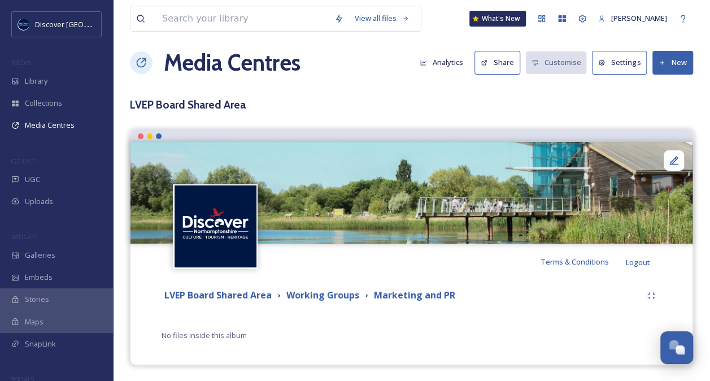
click at [673, 61] on button "New" at bounding box center [672, 62] width 41 height 23
click at [670, 85] on span "Add Files" at bounding box center [665, 89] width 31 height 11
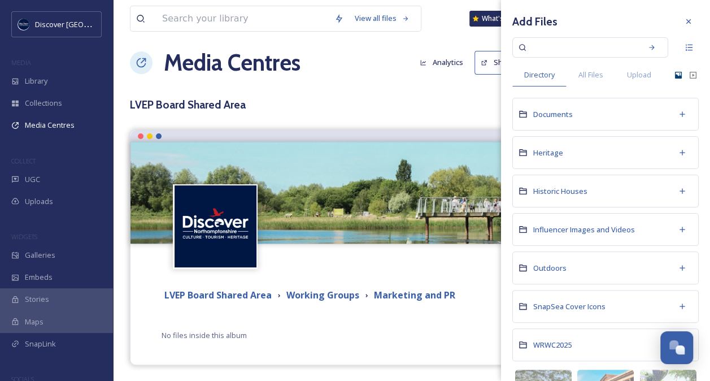
click at [674, 73] on icon at bounding box center [678, 75] width 9 height 9
click at [599, 110] on div "Documents" at bounding box center [605, 114] width 186 height 33
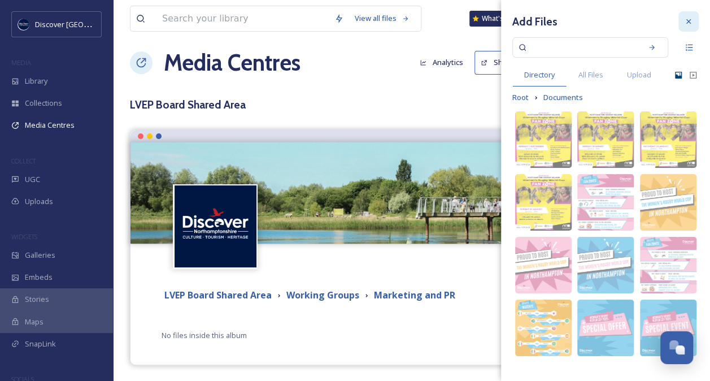
click at [687, 22] on icon at bounding box center [688, 21] width 9 height 9
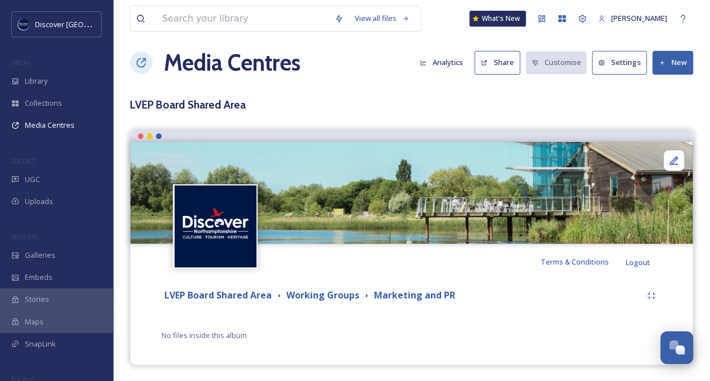
click at [686, 66] on button "New" at bounding box center [672, 62] width 41 height 23
click at [673, 107] on span "Add Album" at bounding box center [668, 111] width 37 height 11
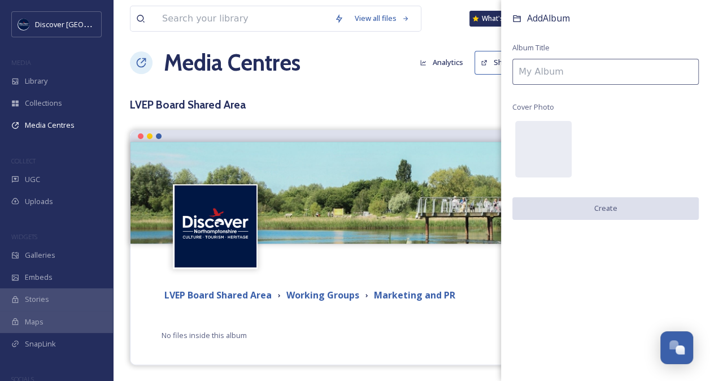
click at [533, 64] on input at bounding box center [605, 72] width 186 height 26
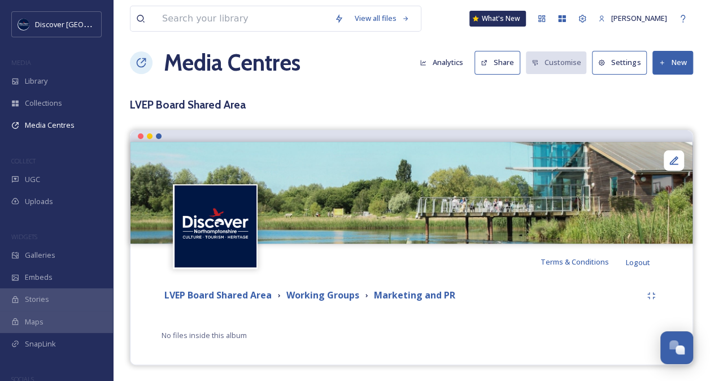
scroll to position [7, 0]
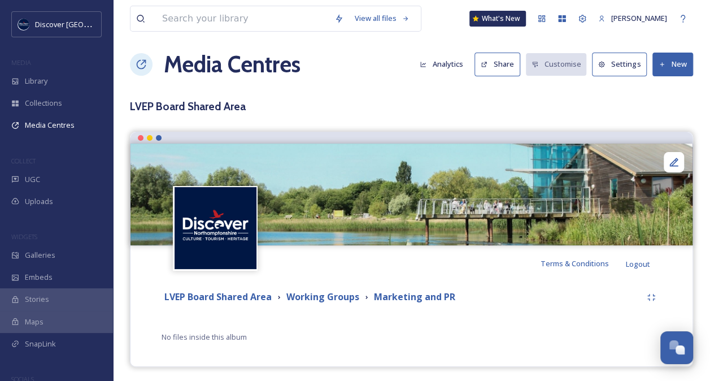
click at [678, 67] on button "New" at bounding box center [672, 64] width 41 height 23
click at [667, 89] on span "Add Files" at bounding box center [665, 90] width 31 height 11
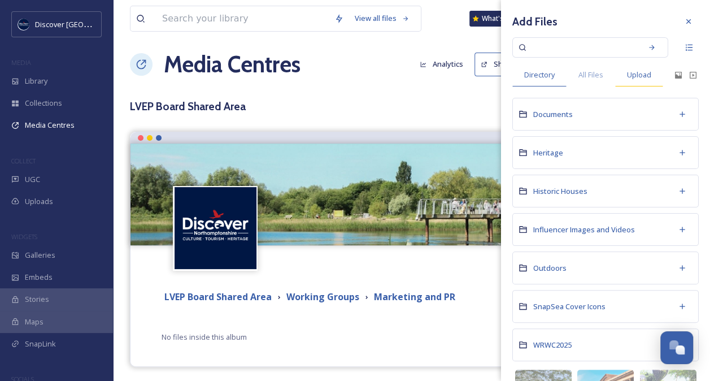
click at [637, 76] on span "Upload" at bounding box center [639, 74] width 24 height 11
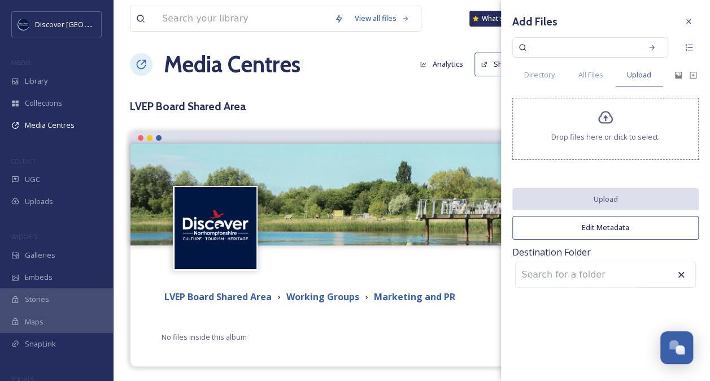
click at [607, 119] on icon at bounding box center [606, 118] width 16 height 16
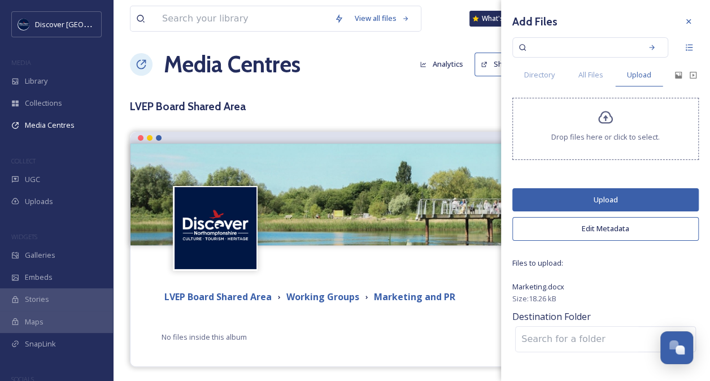
click at [604, 192] on button "Upload" at bounding box center [605, 199] width 186 height 23
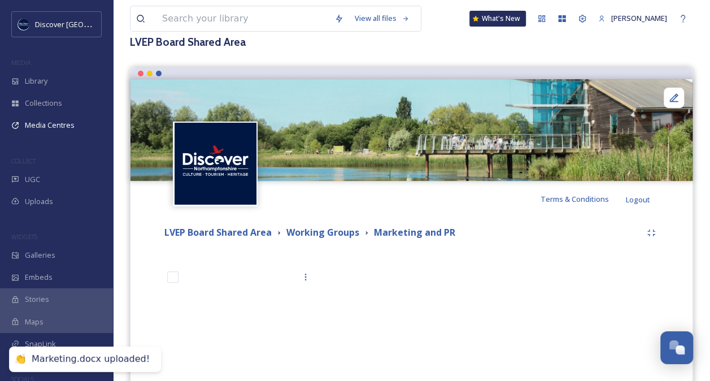
scroll to position [147, 0]
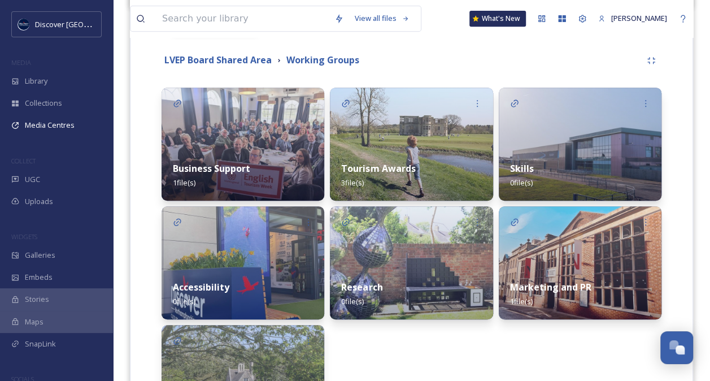
scroll to position [248, 0]
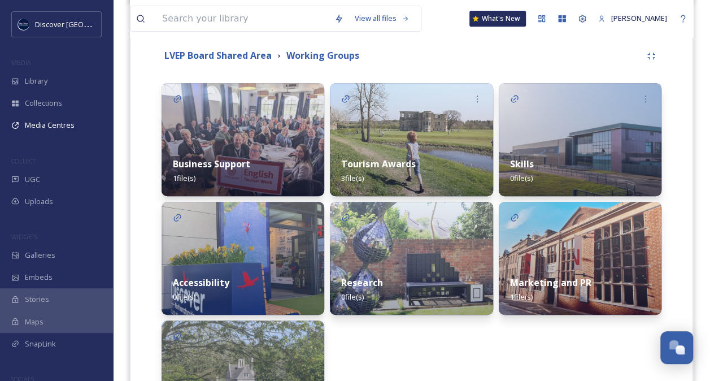
click at [565, 258] on img at bounding box center [580, 258] width 163 height 113
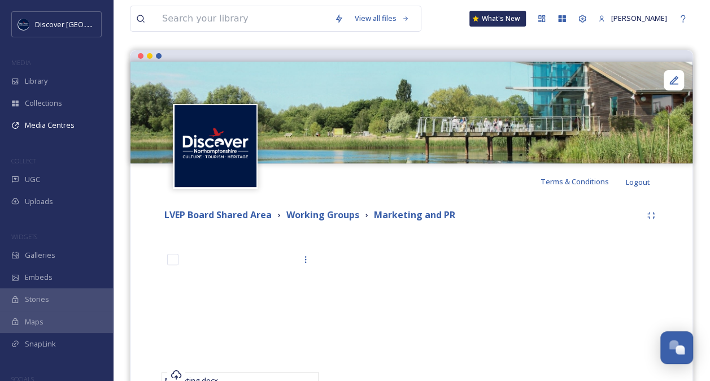
scroll to position [128, 0]
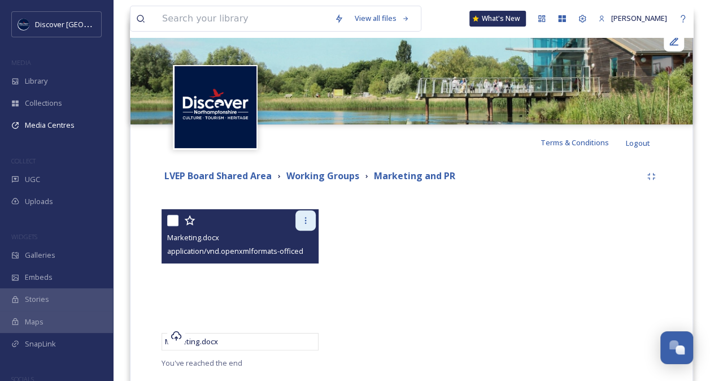
click at [304, 223] on icon at bounding box center [305, 220] width 9 height 9
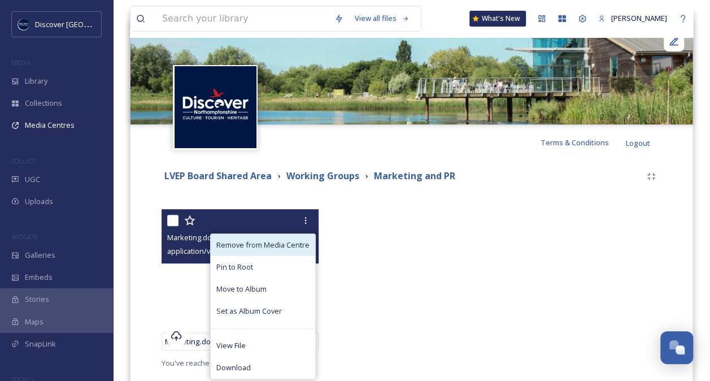
click at [273, 244] on span "Remove from Media Centre" at bounding box center [262, 244] width 93 height 11
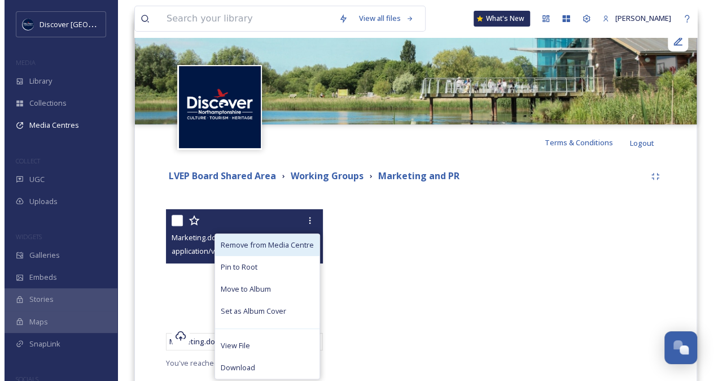
scroll to position [8, 0]
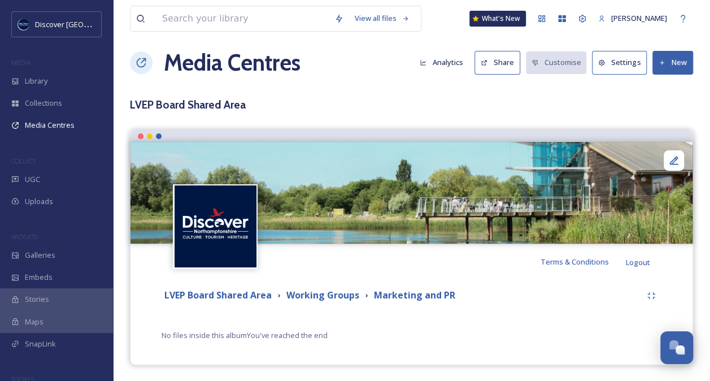
click at [666, 63] on button "New" at bounding box center [672, 62] width 41 height 23
click at [665, 86] on span "Add Files" at bounding box center [665, 89] width 31 height 11
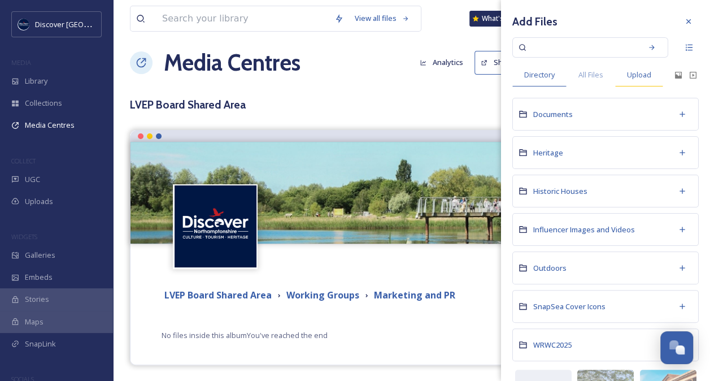
click at [642, 77] on span "Upload" at bounding box center [639, 74] width 24 height 11
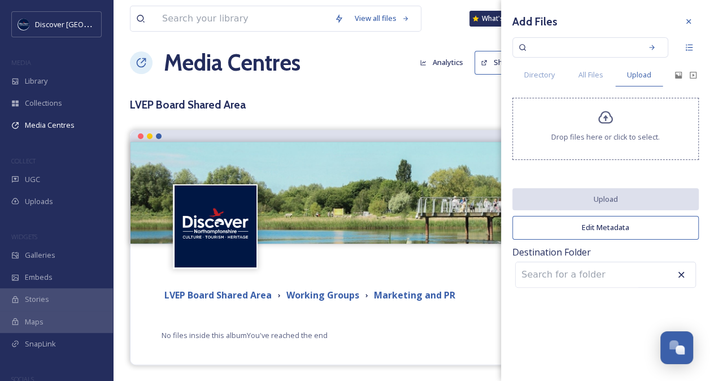
click at [602, 133] on span "Drop files here or click to select." at bounding box center [605, 137] width 108 height 11
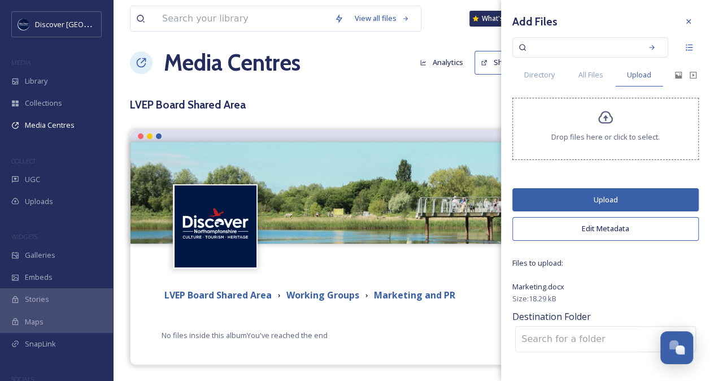
click at [617, 194] on button "Upload" at bounding box center [605, 199] width 186 height 23
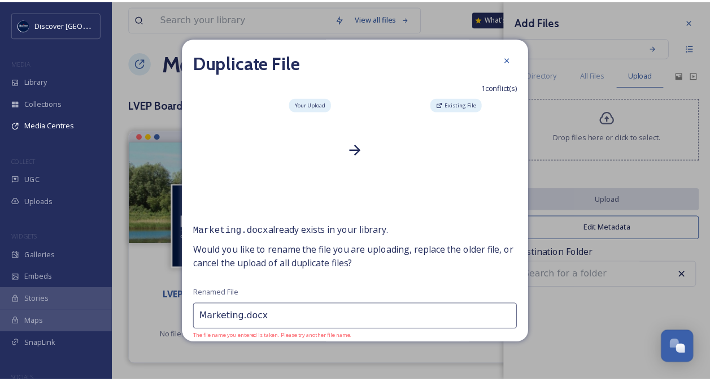
scroll to position [51, 0]
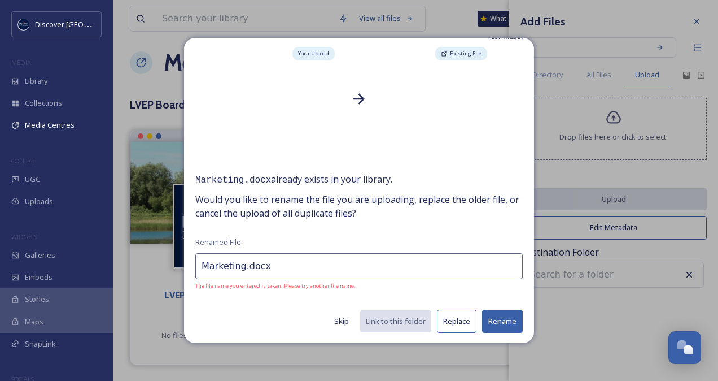
click at [491, 316] on button "Rename" at bounding box center [502, 321] width 41 height 23
click at [494, 320] on button "Rename" at bounding box center [502, 321] width 41 height 23
click at [295, 259] on input "Marketing.docx" at bounding box center [359, 266] width 328 height 26
type input "Marketing TOR"
click at [494, 319] on button "Rename" at bounding box center [502, 321] width 41 height 23
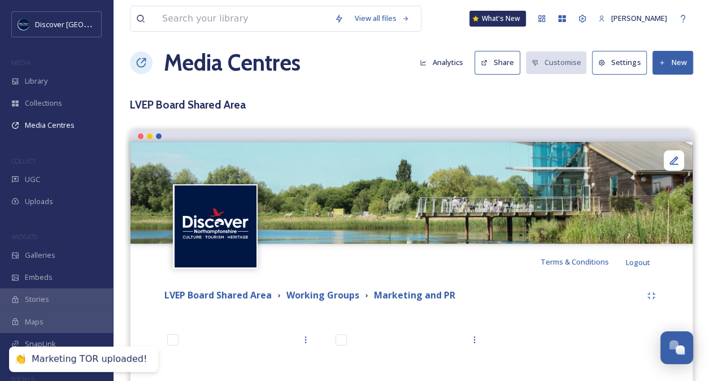
click at [419, 272] on div "Terms & Conditions Logout" at bounding box center [411, 261] width 562 height 36
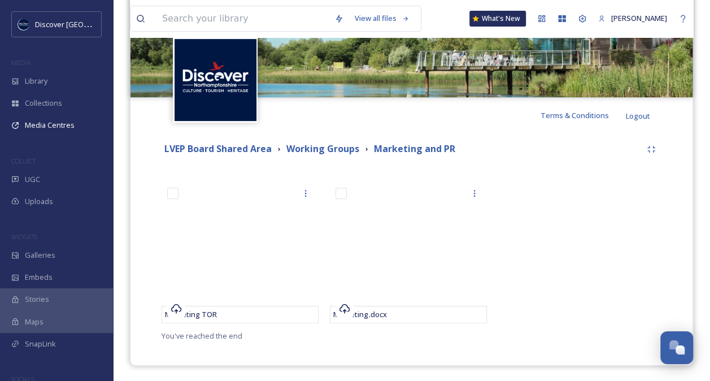
scroll to position [155, 0]
click at [555, 258] on div at bounding box center [580, 254] width 163 height 147
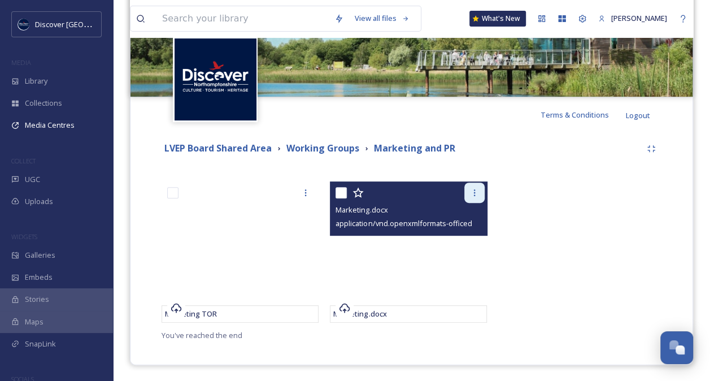
click at [472, 189] on icon at bounding box center [474, 192] width 9 height 9
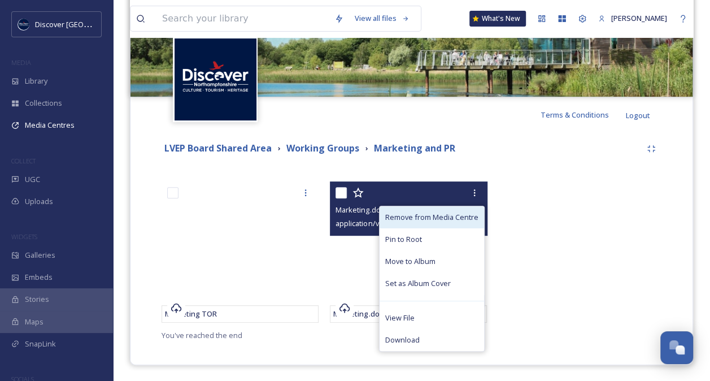
click at [431, 212] on span "Remove from Media Centre" at bounding box center [431, 217] width 93 height 11
click at [431, 216] on span "Remove from Media Centre" at bounding box center [431, 217] width 93 height 11
click at [452, 212] on span "Remove from Media Centre" at bounding box center [431, 217] width 93 height 11
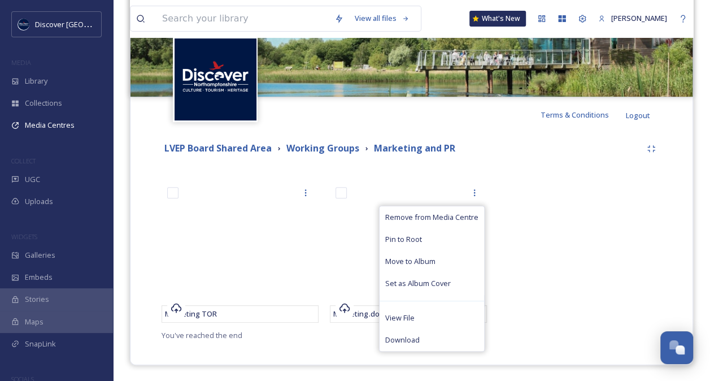
click at [508, 218] on div at bounding box center [580, 254] width 163 height 147
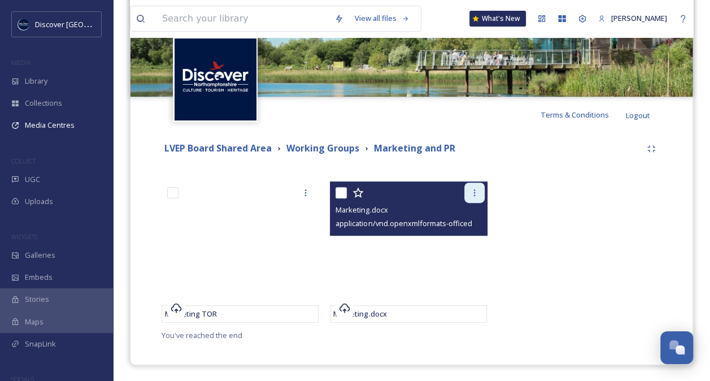
click at [476, 193] on icon at bounding box center [474, 192] width 9 height 9
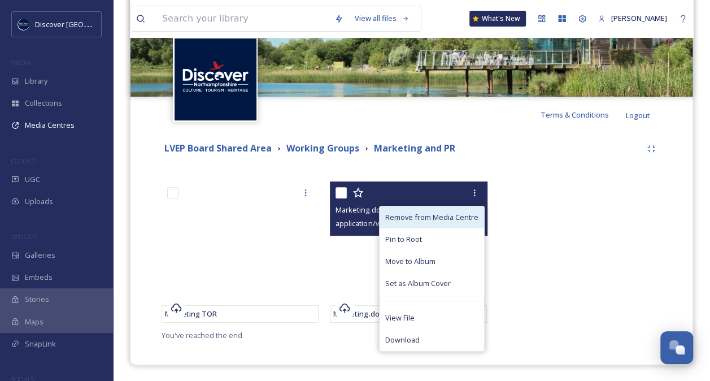
click at [447, 215] on span "Remove from Media Centre" at bounding box center [431, 217] width 93 height 11
click at [452, 213] on span "Remove from Media Centre" at bounding box center [431, 217] width 93 height 11
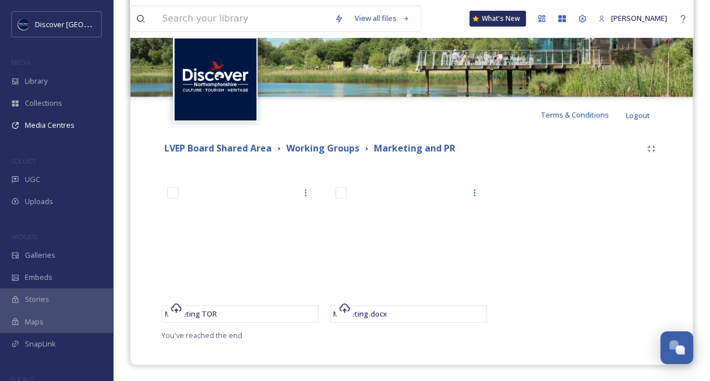
click at [525, 162] on div "LVEP Board Shared Area Working Groups Marketing and PR Marketing TOR Marketing.…" at bounding box center [411, 240] width 545 height 215
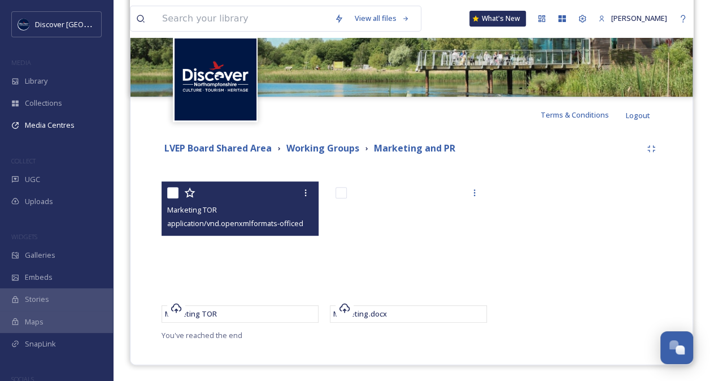
click at [233, 218] on span "application/vnd.openxmlformats-officedocument.wordprocessingml.document | 18.29…" at bounding box center [324, 222] width 315 height 11
click at [207, 314] on span "Marketing TOR" at bounding box center [191, 313] width 52 height 10
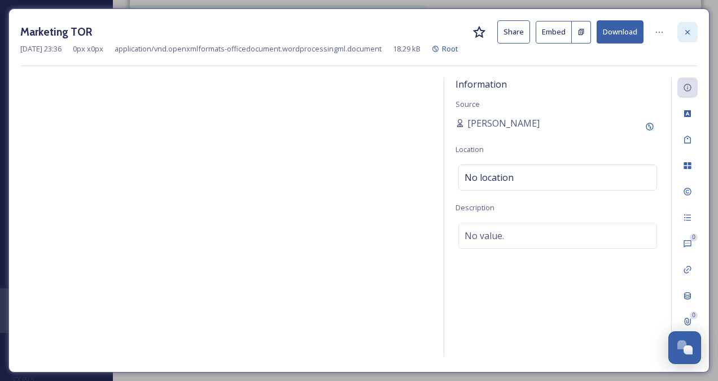
click at [689, 26] on div at bounding box center [688, 32] width 20 height 20
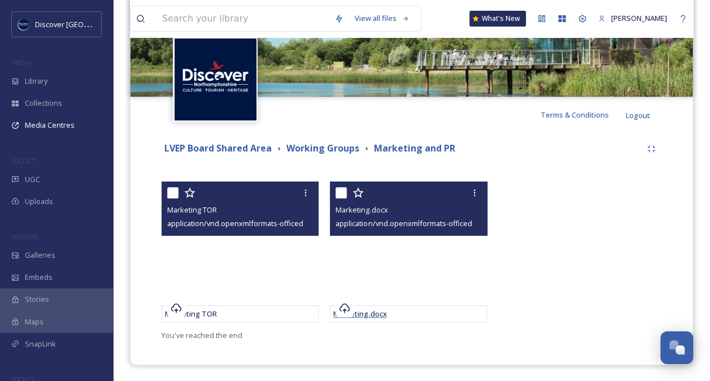
click at [404, 312] on div "Marketing.docx" at bounding box center [408, 313] width 150 height 11
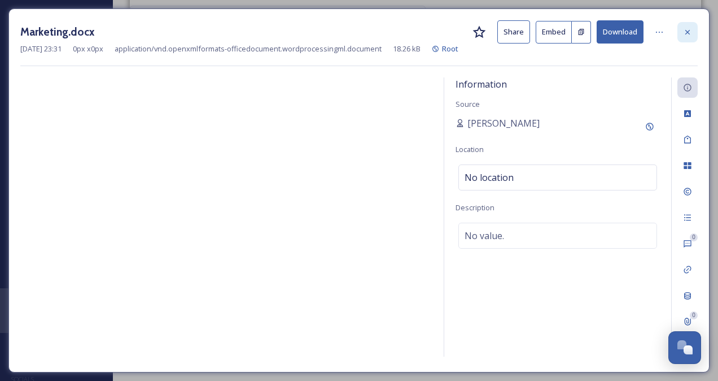
click at [689, 28] on icon at bounding box center [687, 32] width 9 height 9
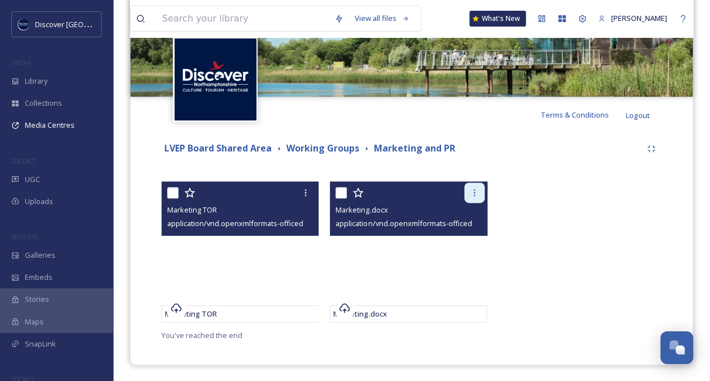
click at [474, 186] on div at bounding box center [474, 192] width 20 height 20
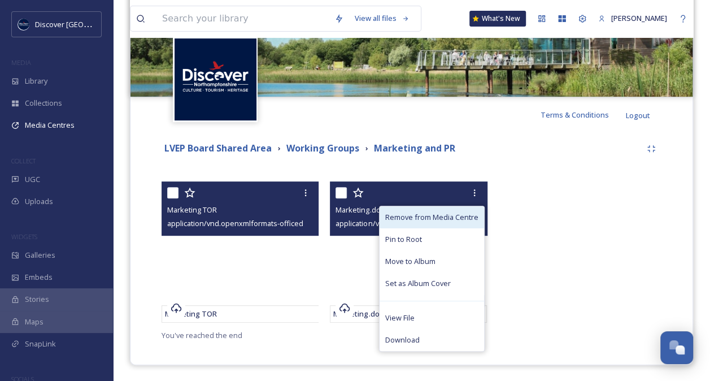
click at [456, 217] on span "Remove from Media Centre" at bounding box center [431, 217] width 93 height 11
click at [459, 217] on span "Remove from Media Centre" at bounding box center [431, 217] width 93 height 11
click at [469, 190] on div at bounding box center [474, 192] width 20 height 20
click at [447, 215] on span "Remove from Media Centre" at bounding box center [431, 217] width 93 height 11
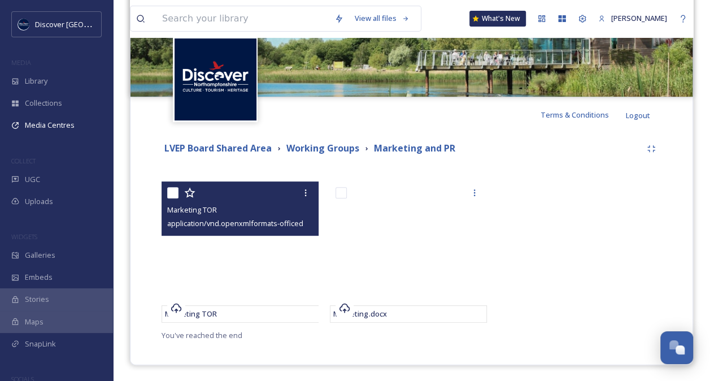
click at [538, 210] on div at bounding box center [580, 254] width 163 height 147
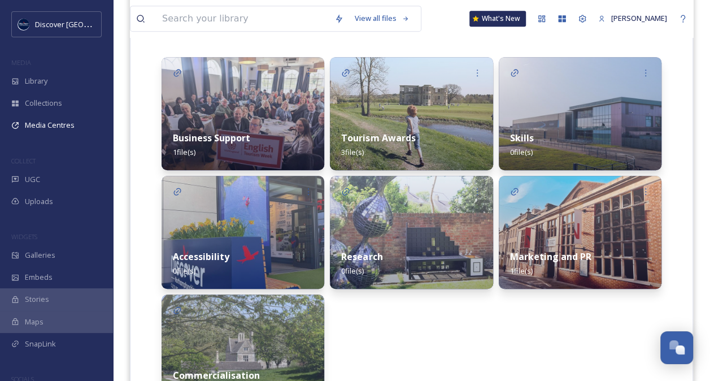
scroll to position [286, 0]
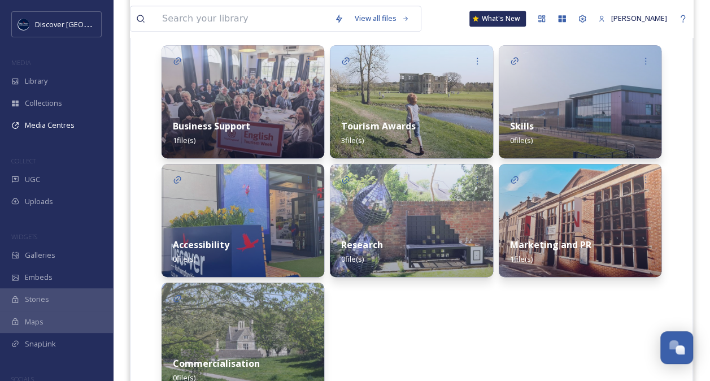
click at [580, 242] on strong "Marketing and PR" at bounding box center [550, 244] width 81 height 12
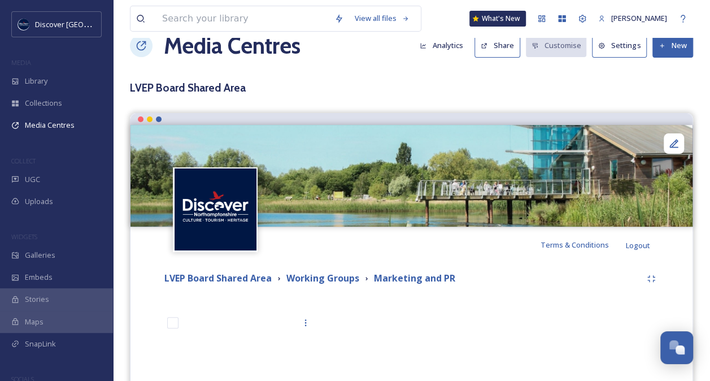
scroll to position [19, 0]
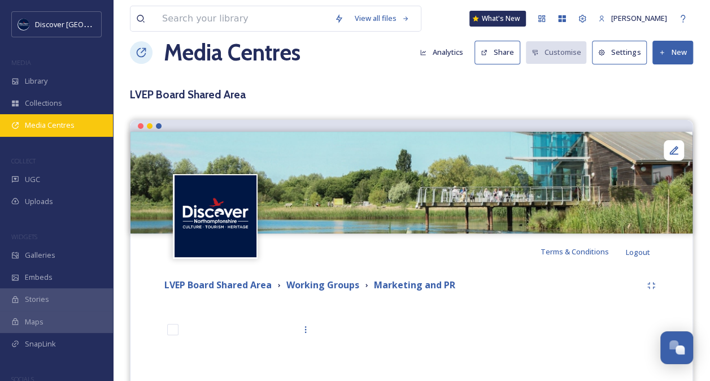
click at [50, 124] on span "Media Centres" at bounding box center [50, 125] width 50 height 11
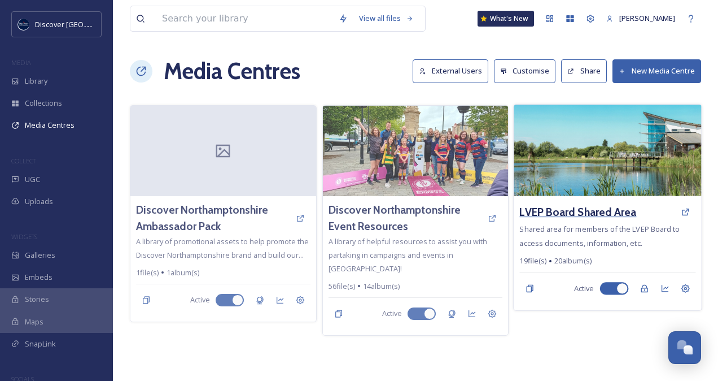
click at [600, 208] on h3 "LVEP Board Shared Area" at bounding box center [578, 212] width 117 height 16
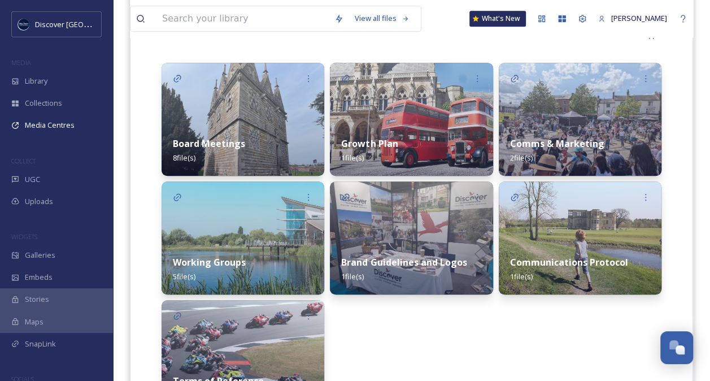
scroll to position [289, 0]
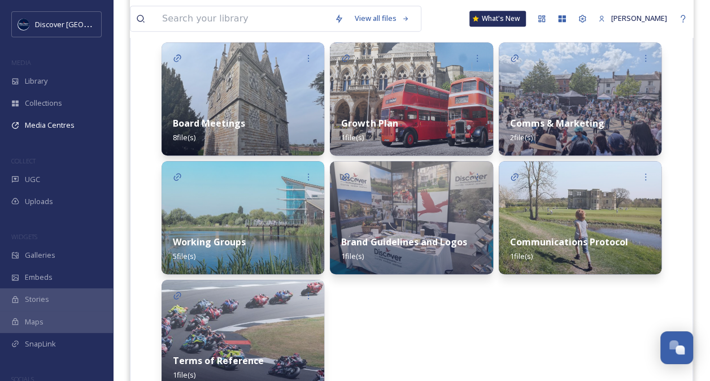
click at [242, 229] on div "Working Groups 5 file(s)" at bounding box center [243, 249] width 163 height 50
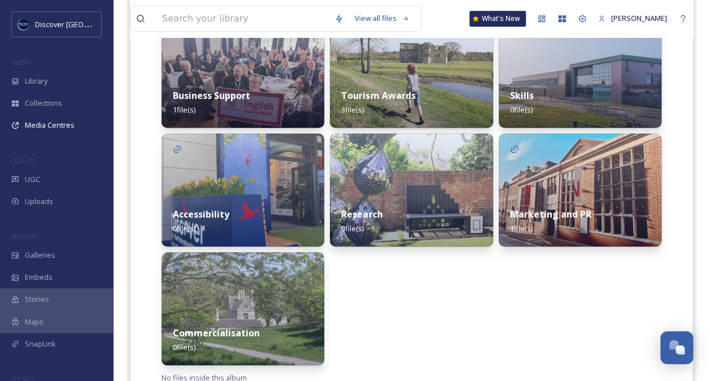
scroll to position [317, 0]
click at [251, 92] on div "Business Support 1 file(s)" at bounding box center [243, 102] width 163 height 50
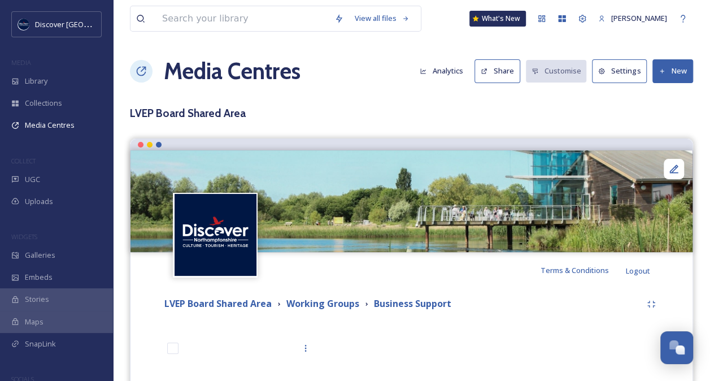
click at [676, 70] on button "New" at bounding box center [672, 70] width 41 height 23
click at [666, 97] on span "Add Files" at bounding box center [665, 97] width 31 height 11
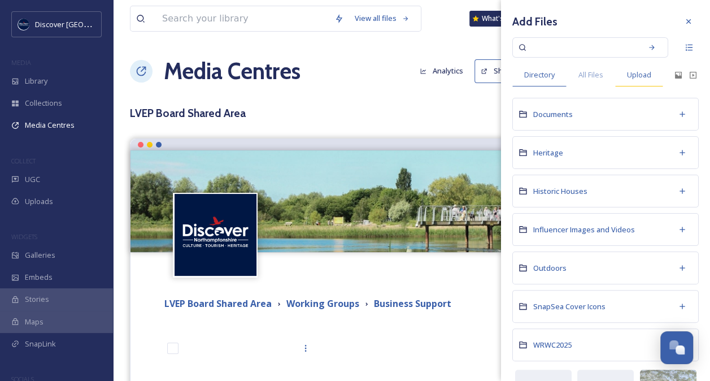
click at [636, 75] on span "Upload" at bounding box center [639, 74] width 24 height 11
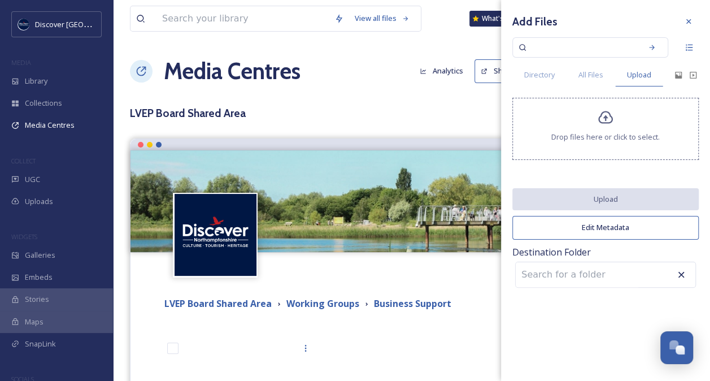
click at [603, 127] on div "Drop files here or click to select." at bounding box center [605, 129] width 186 height 62
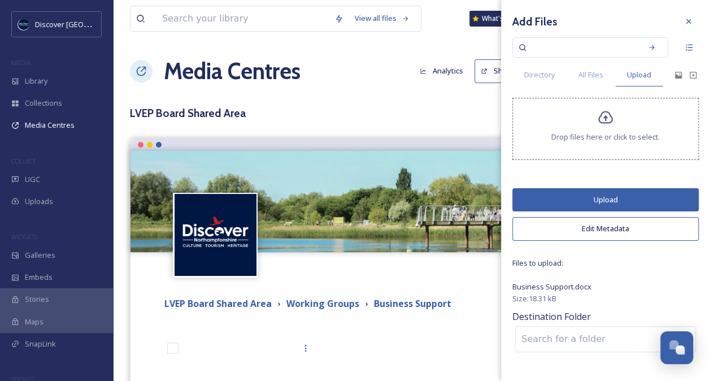
click at [599, 198] on button "Upload" at bounding box center [605, 199] width 186 height 23
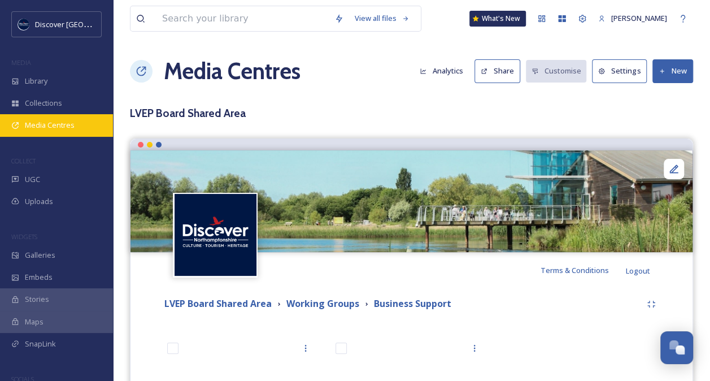
click at [57, 124] on span "Media Centres" at bounding box center [50, 125] width 50 height 11
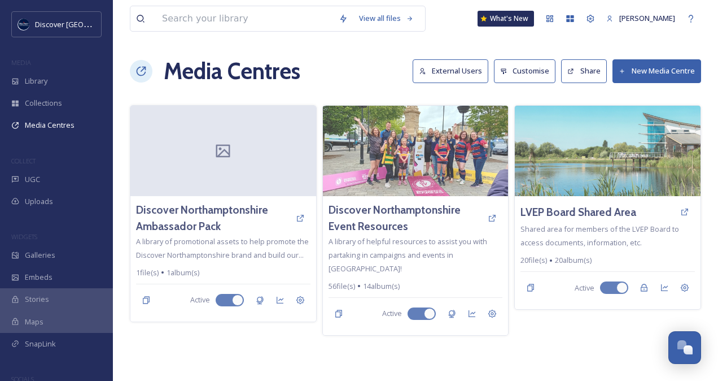
click at [656, 69] on button "New Media Centre" at bounding box center [657, 70] width 89 height 23
click at [371, 78] on div "Media Centres External Users Customise Share New Media Centre" at bounding box center [416, 71] width 572 height 34
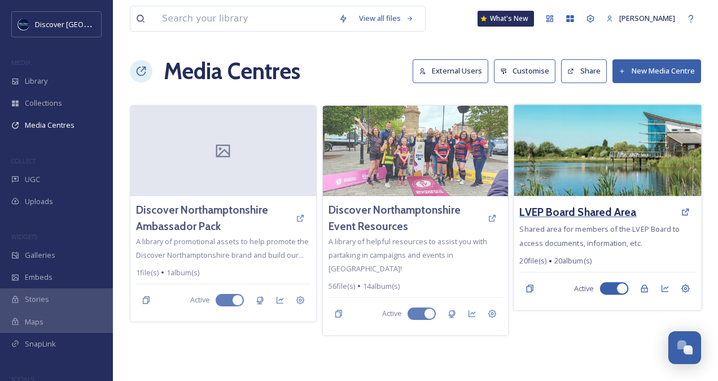
click at [588, 206] on h3 "LVEP Board Shared Area" at bounding box center [578, 212] width 117 height 16
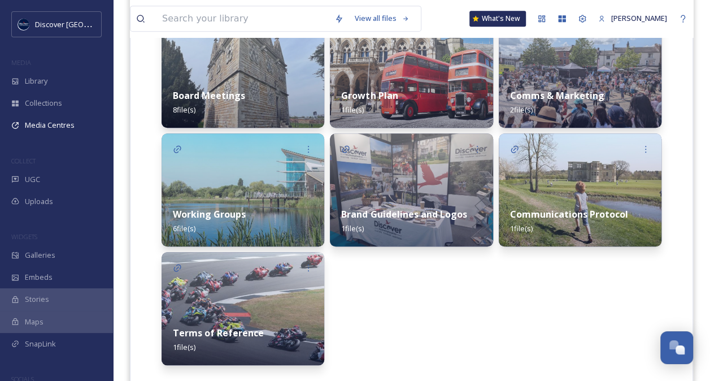
scroll to position [316, 0]
click at [565, 208] on strong "Communications Protocol" at bounding box center [569, 214] width 118 height 12
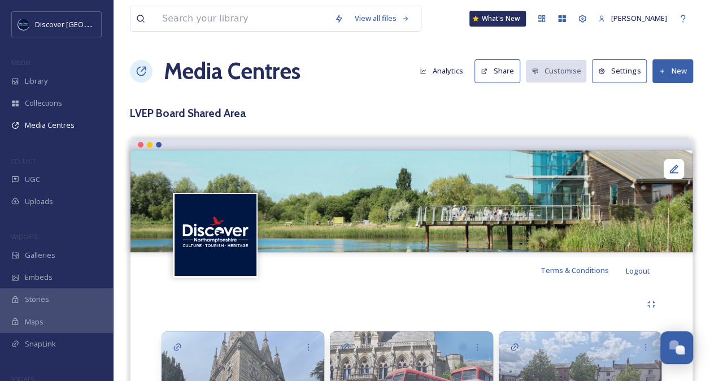
click at [565, 208] on img at bounding box center [411, 201] width 562 height 102
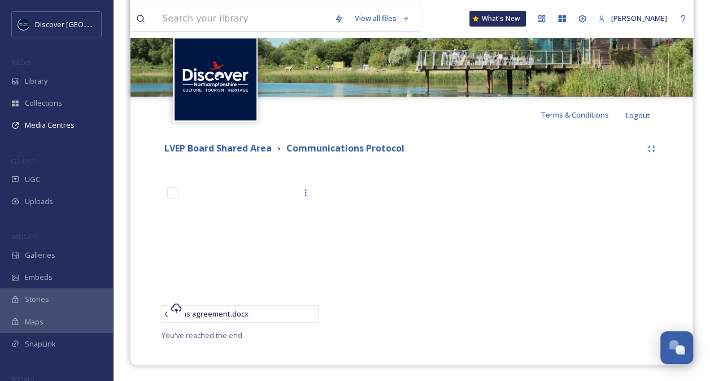
scroll to position [36, 0]
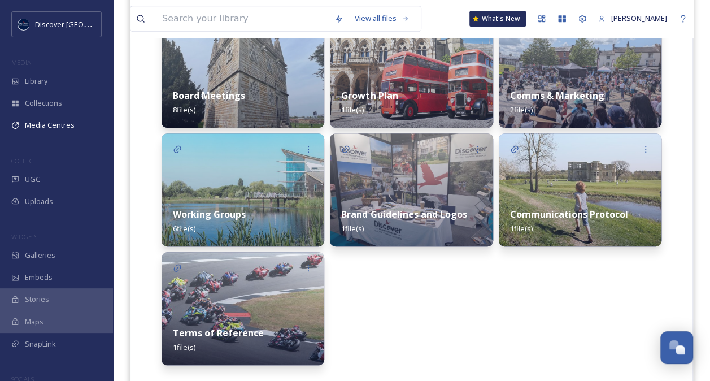
scroll to position [319, 0]
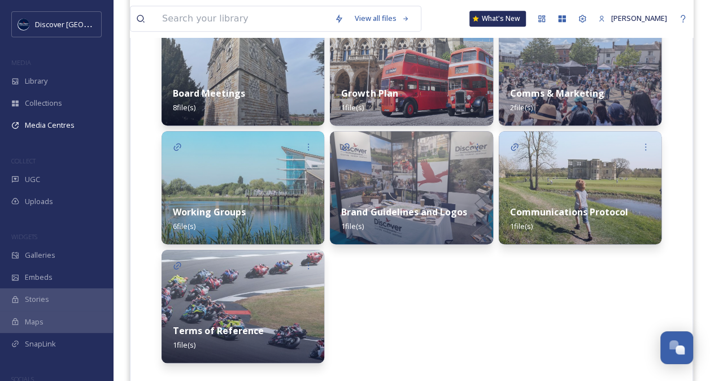
click at [256, 204] on div "Working Groups 6 file(s)" at bounding box center [243, 219] width 163 height 50
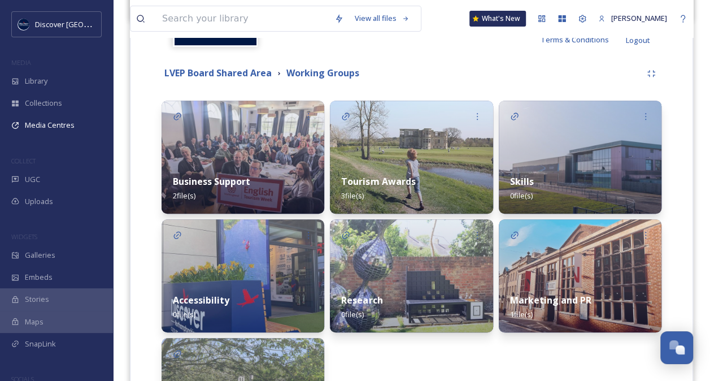
scroll to position [246, 0]
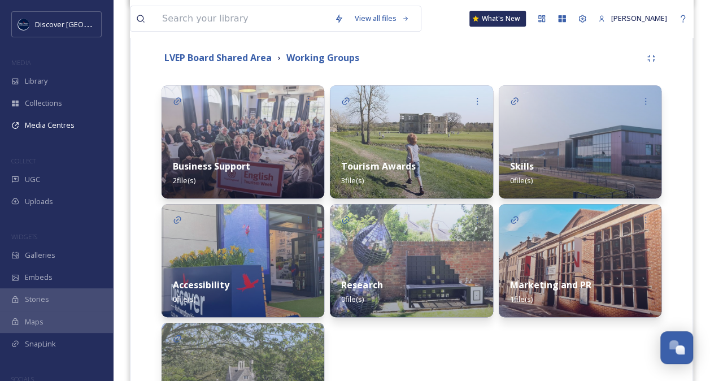
drag, startPoint x: 692, startPoint y: 251, endPoint x: 696, endPoint y: 277, distance: 26.3
click at [696, 277] on div "View all files What's New [PERSON_NAME] Media Centres Analytics Share Customise…" at bounding box center [411, 124] width 597 height 740
click at [400, 169] on strong "Tourism Awards" at bounding box center [378, 166] width 74 height 12
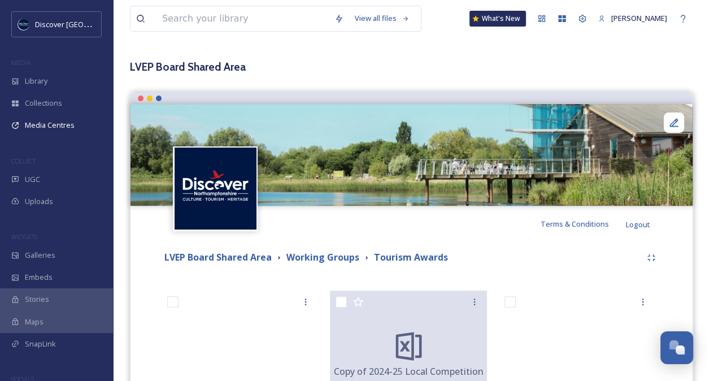
scroll to position [2, 0]
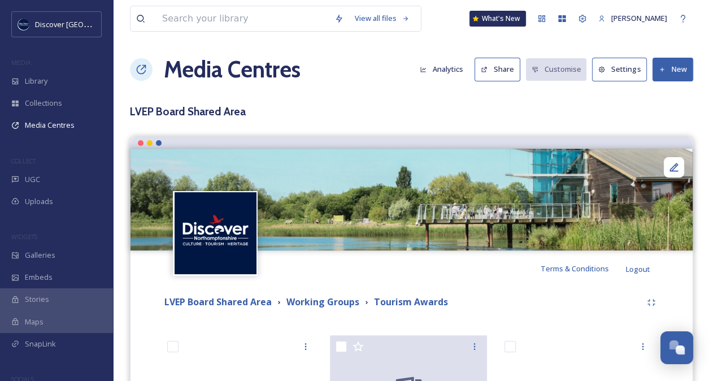
click at [669, 71] on button "New" at bounding box center [672, 69] width 41 height 23
click at [668, 93] on span "Add Files" at bounding box center [665, 95] width 31 height 11
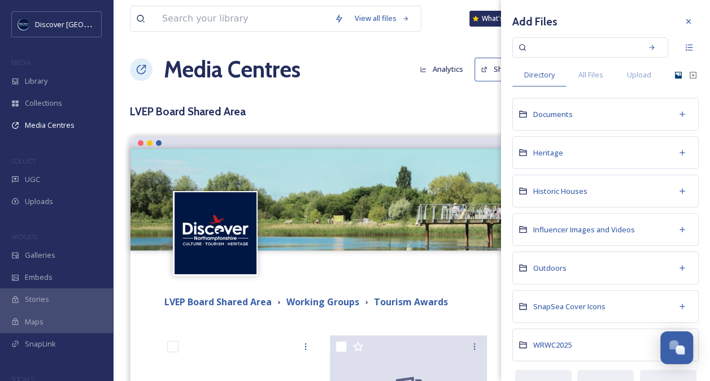
click at [675, 75] on icon at bounding box center [678, 75] width 7 height 7
click at [648, 75] on span "Upload" at bounding box center [639, 74] width 24 height 11
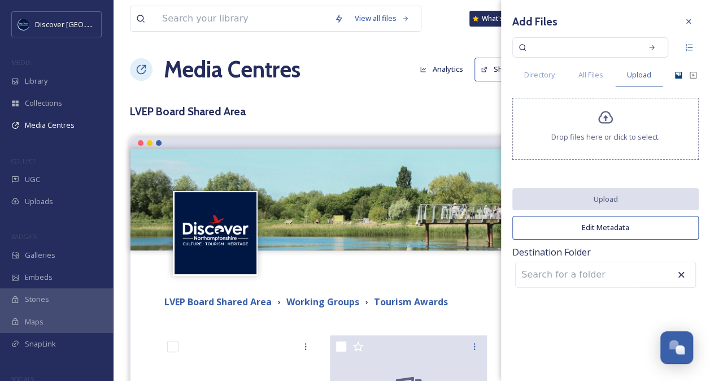
click at [612, 124] on icon at bounding box center [606, 118] width 16 height 16
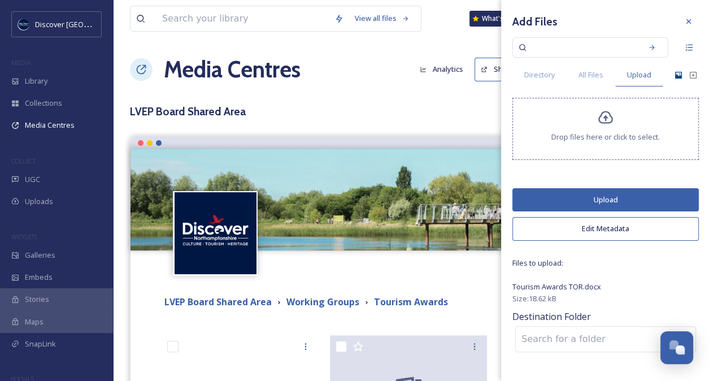
click at [605, 195] on button "Upload" at bounding box center [605, 199] width 186 height 23
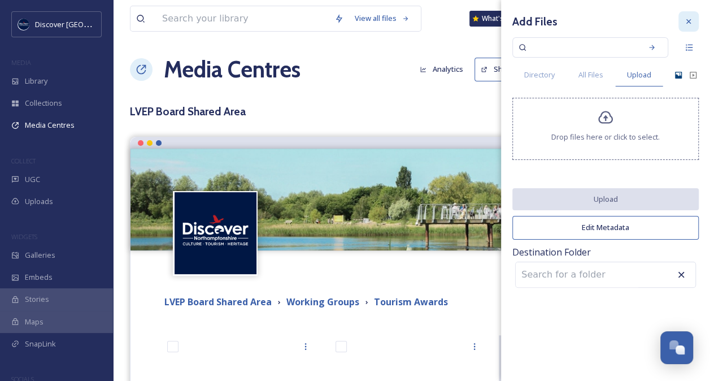
click at [690, 24] on icon at bounding box center [688, 21] width 5 height 5
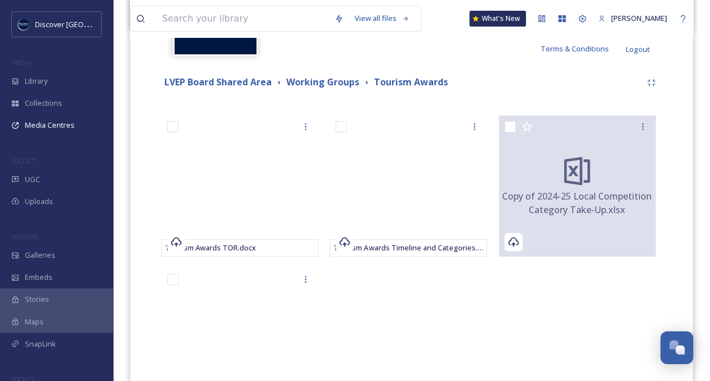
scroll to position [168, 0]
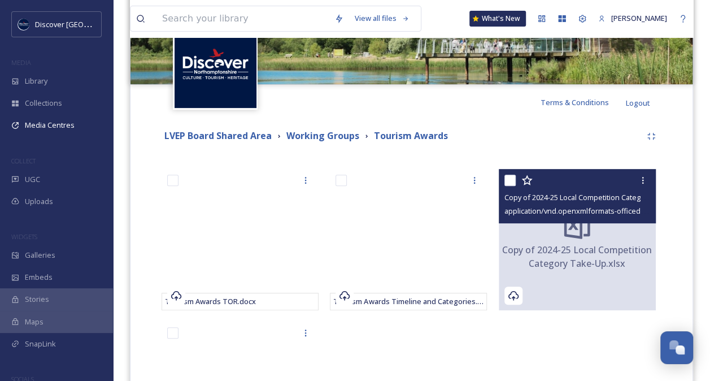
click at [579, 255] on span "Copy of 2024-25 Local Competition Category Take-Up.xlsx" at bounding box center [577, 256] width 157 height 27
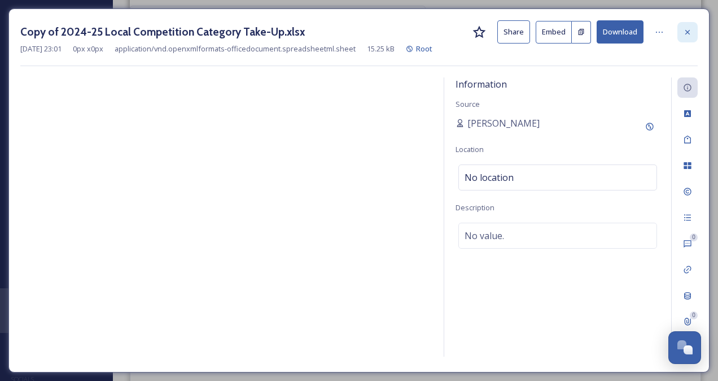
click at [687, 32] on icon at bounding box center [687, 32] width 9 height 9
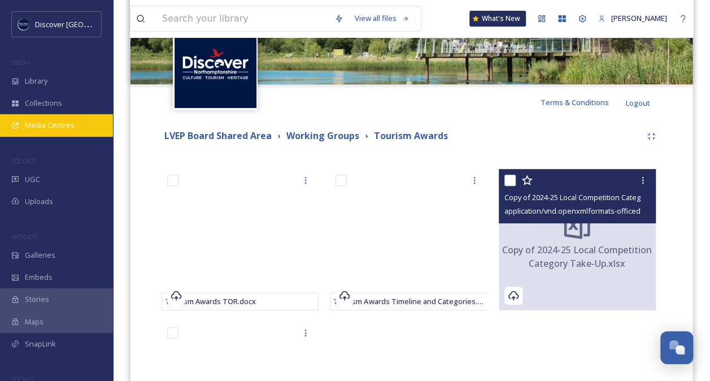
click at [76, 132] on div "Media Centres" at bounding box center [56, 125] width 113 height 22
